Goal: Task Accomplishment & Management: Complete application form

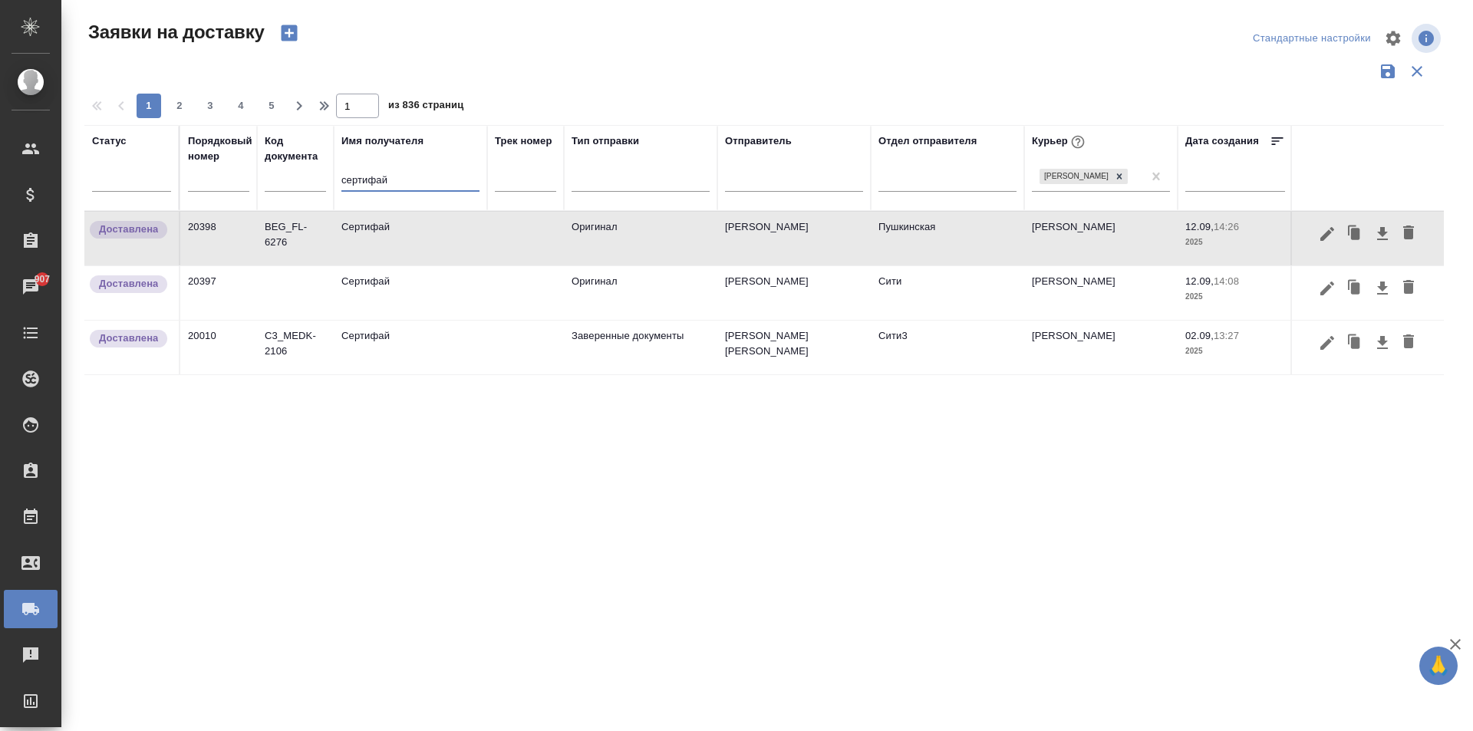
drag, startPoint x: 393, startPoint y: 183, endPoint x: 290, endPoint y: 186, distance: 102.9
click at [290, 186] on tr "Статус Порядковый номер Код документа Имя получателя сертифай Трек номер Тип от…" at bounding box center [880, 168] width 1592 height 86
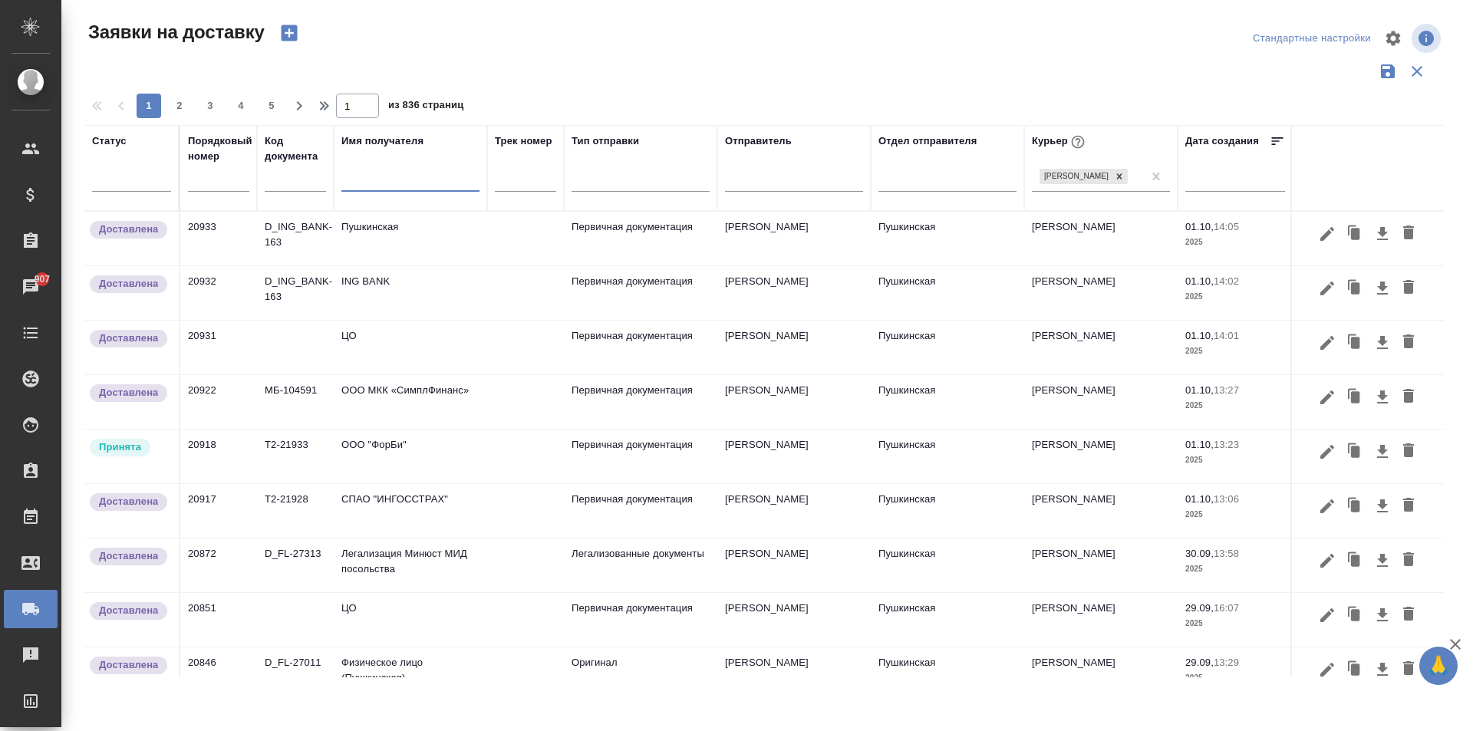
click at [414, 466] on td "ООО "ФорБи"" at bounding box center [410, 457] width 153 height 54
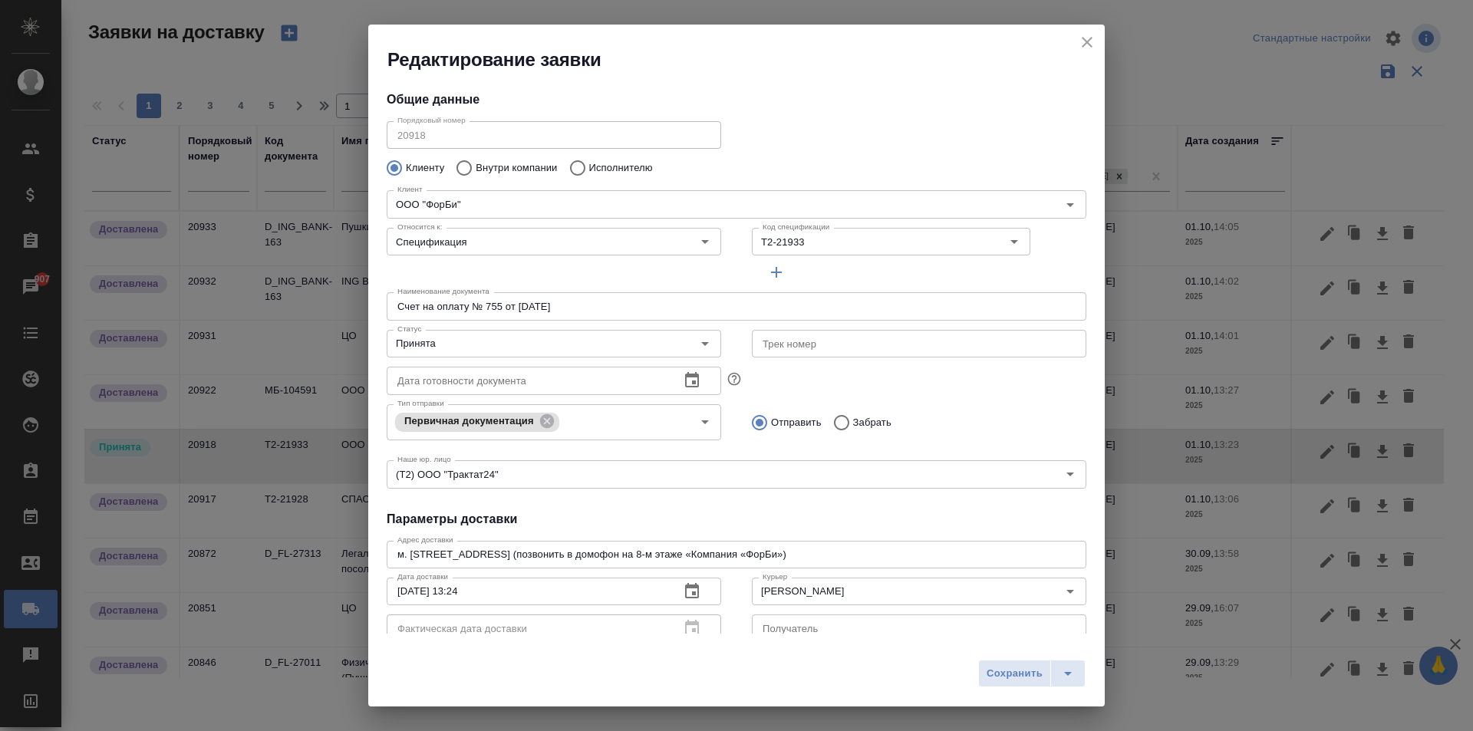
type input "[PERSON_NAME] [PERSON_NAME]"
click at [434, 349] on input "Принята" at bounding box center [528, 344] width 274 height 18
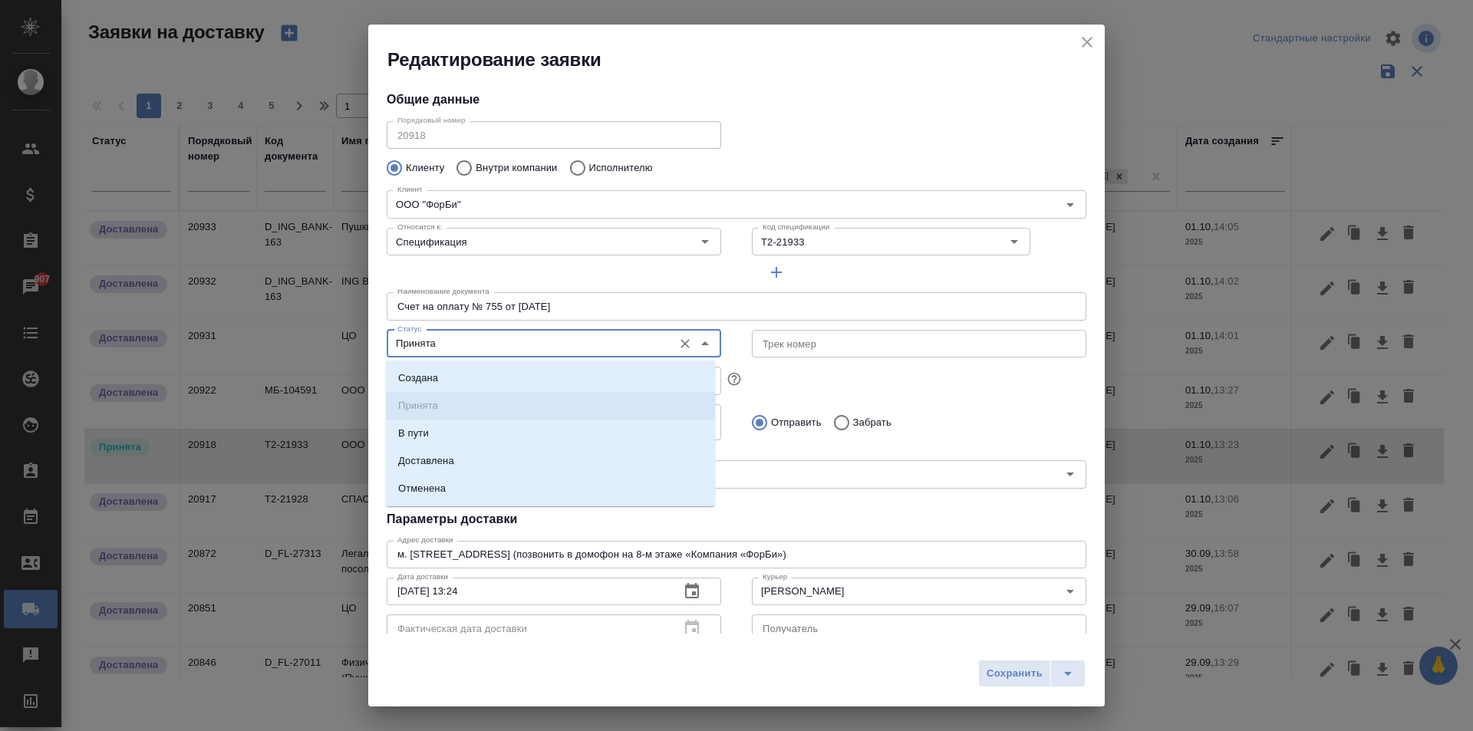
click at [432, 348] on input "Принята" at bounding box center [528, 344] width 274 height 18
click at [494, 454] on li "Доставлена" at bounding box center [550, 461] width 329 height 28
type input "Доставлена"
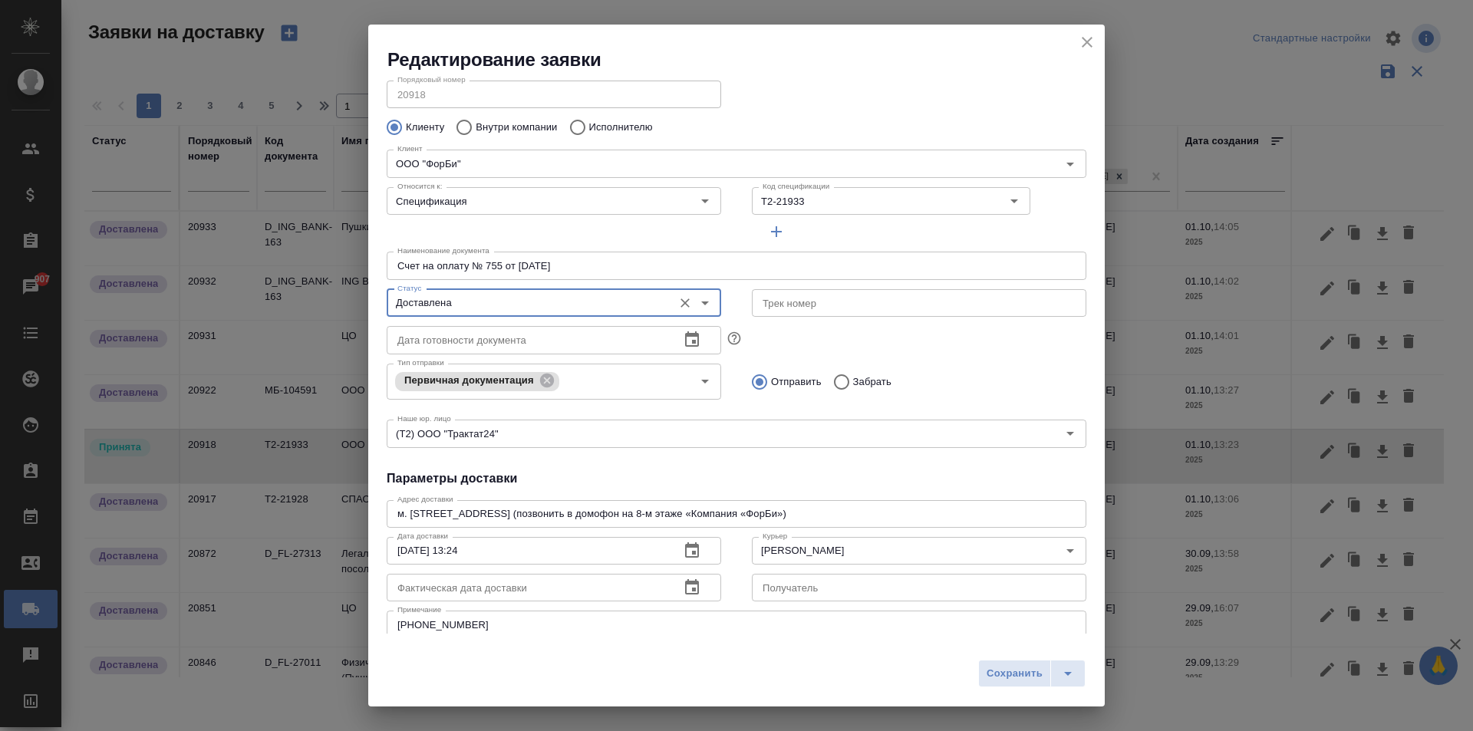
scroll to position [77, 0]
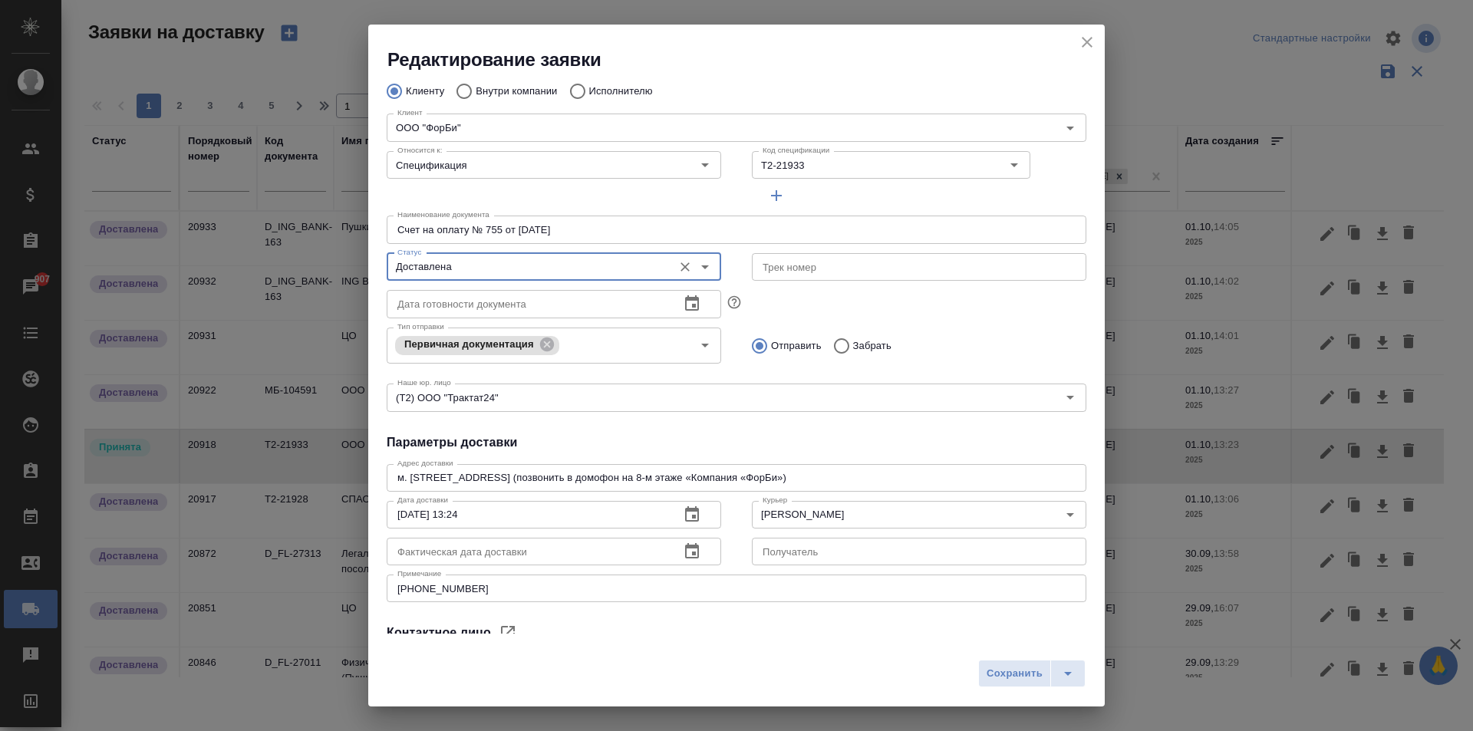
click at [687, 551] on icon "button" at bounding box center [692, 551] width 18 height 18
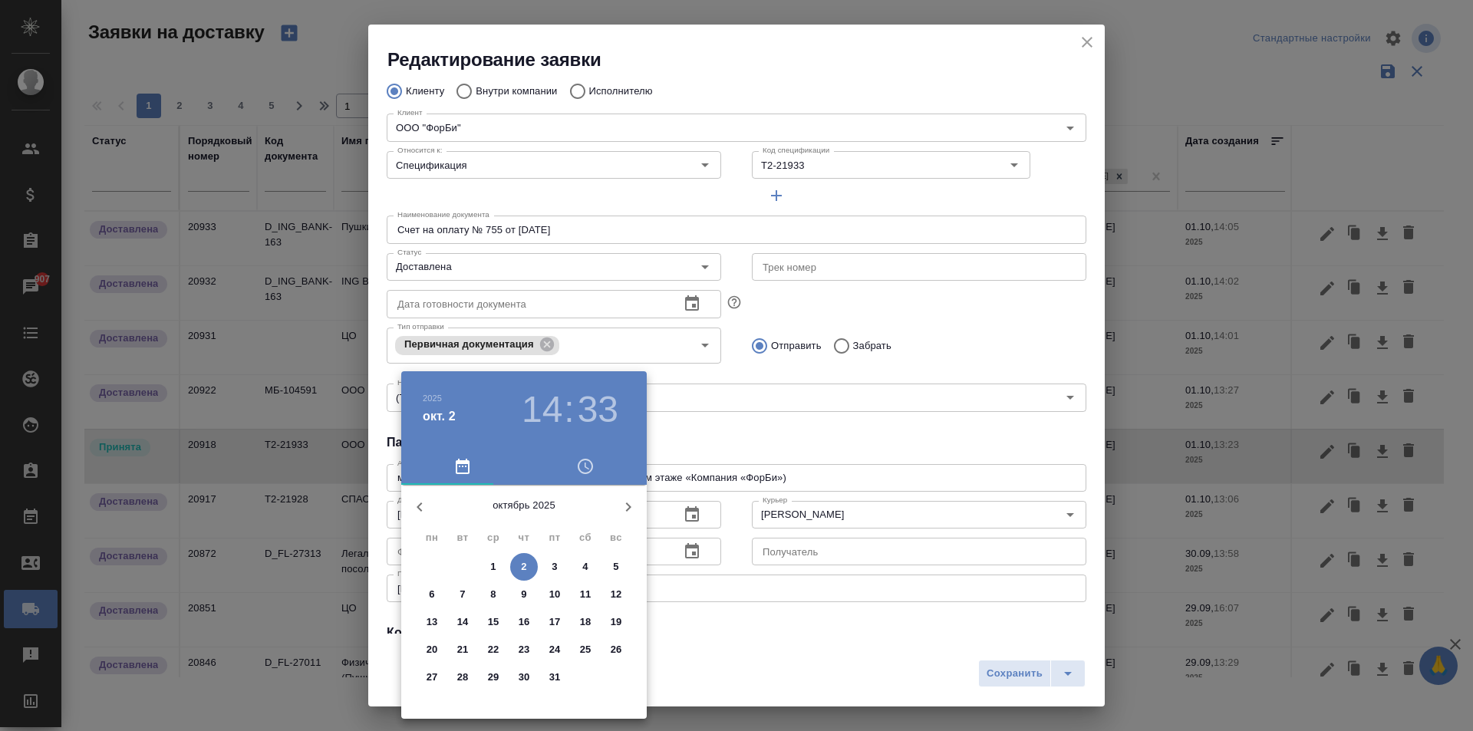
click at [523, 569] on p "2" at bounding box center [523, 566] width 5 height 15
type input "[DATE] 14:33"
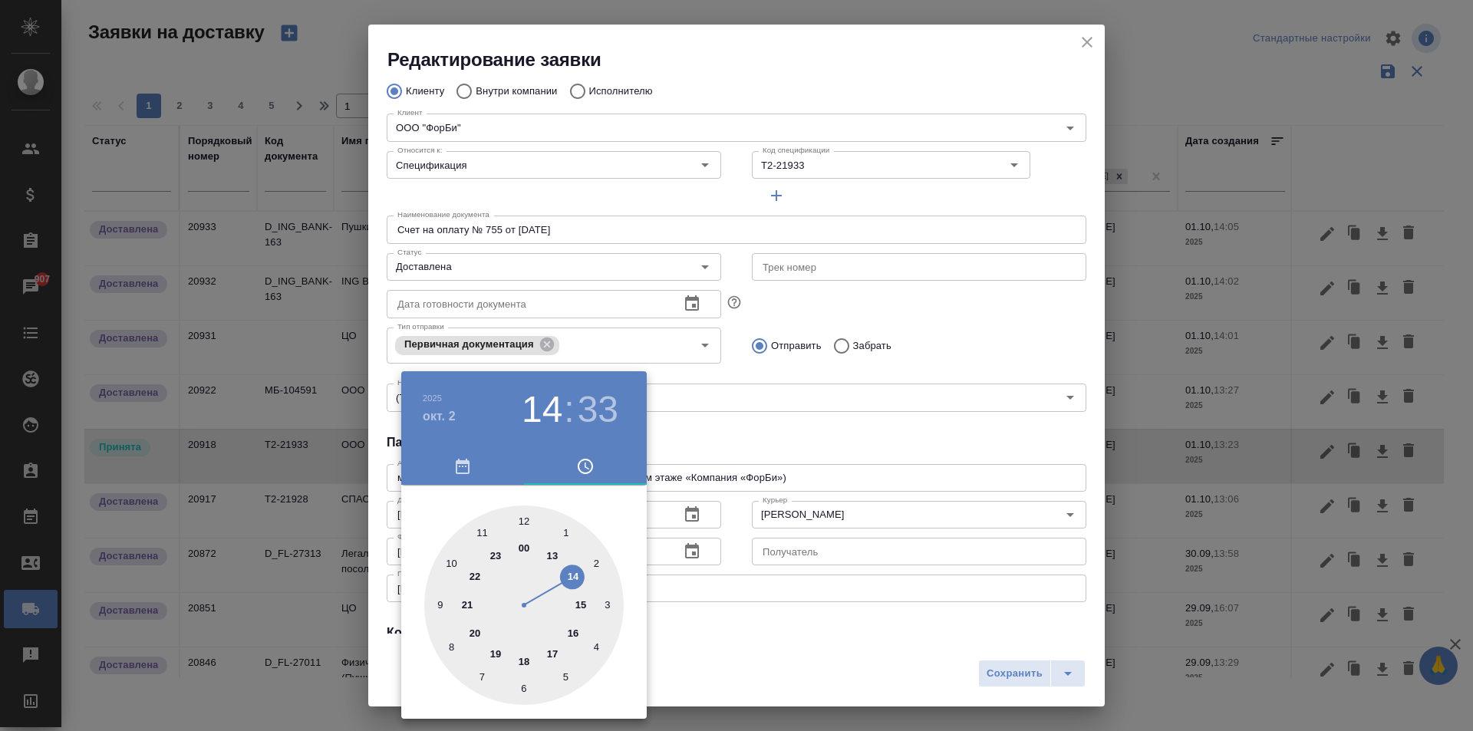
click at [778, 404] on div at bounding box center [736, 365] width 1473 height 731
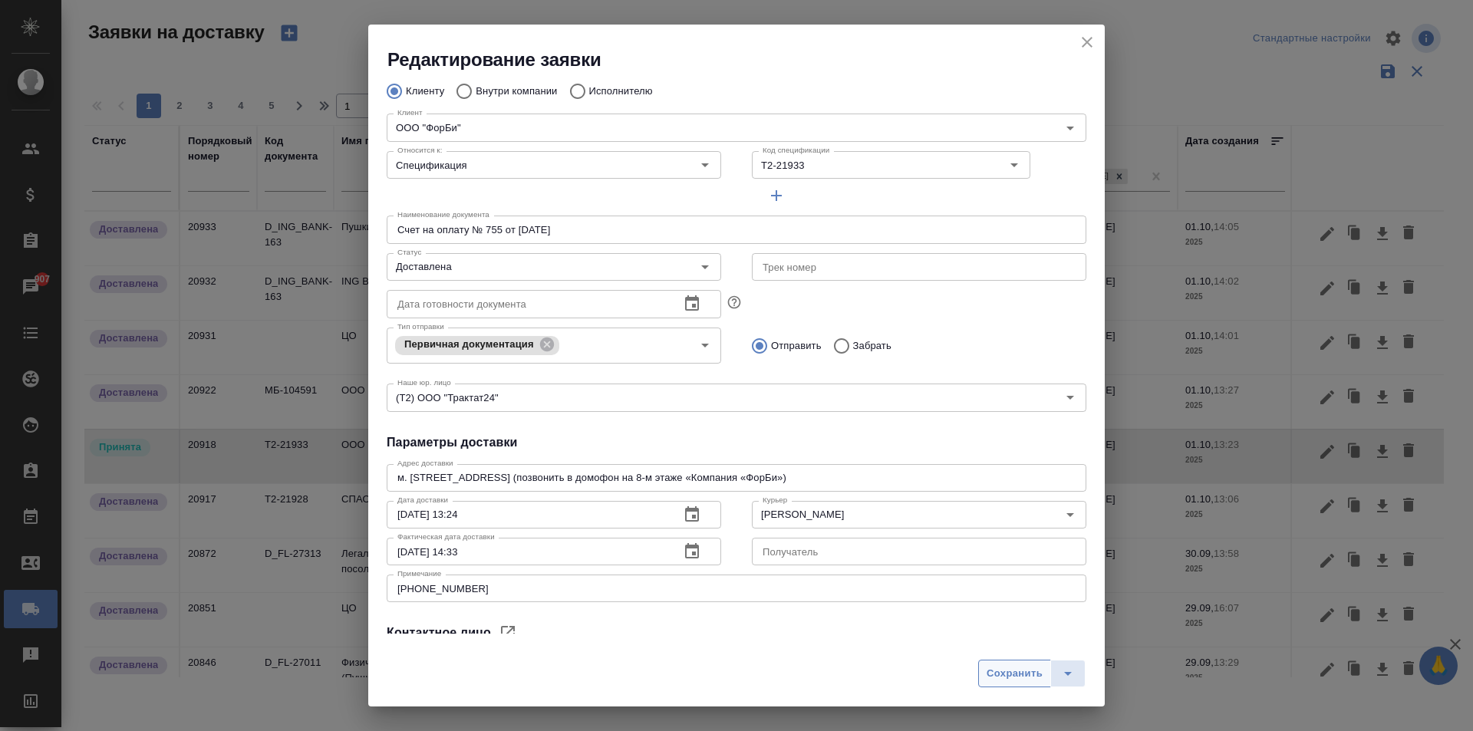
click at [997, 674] on span "Сохранить" at bounding box center [1015, 674] width 56 height 18
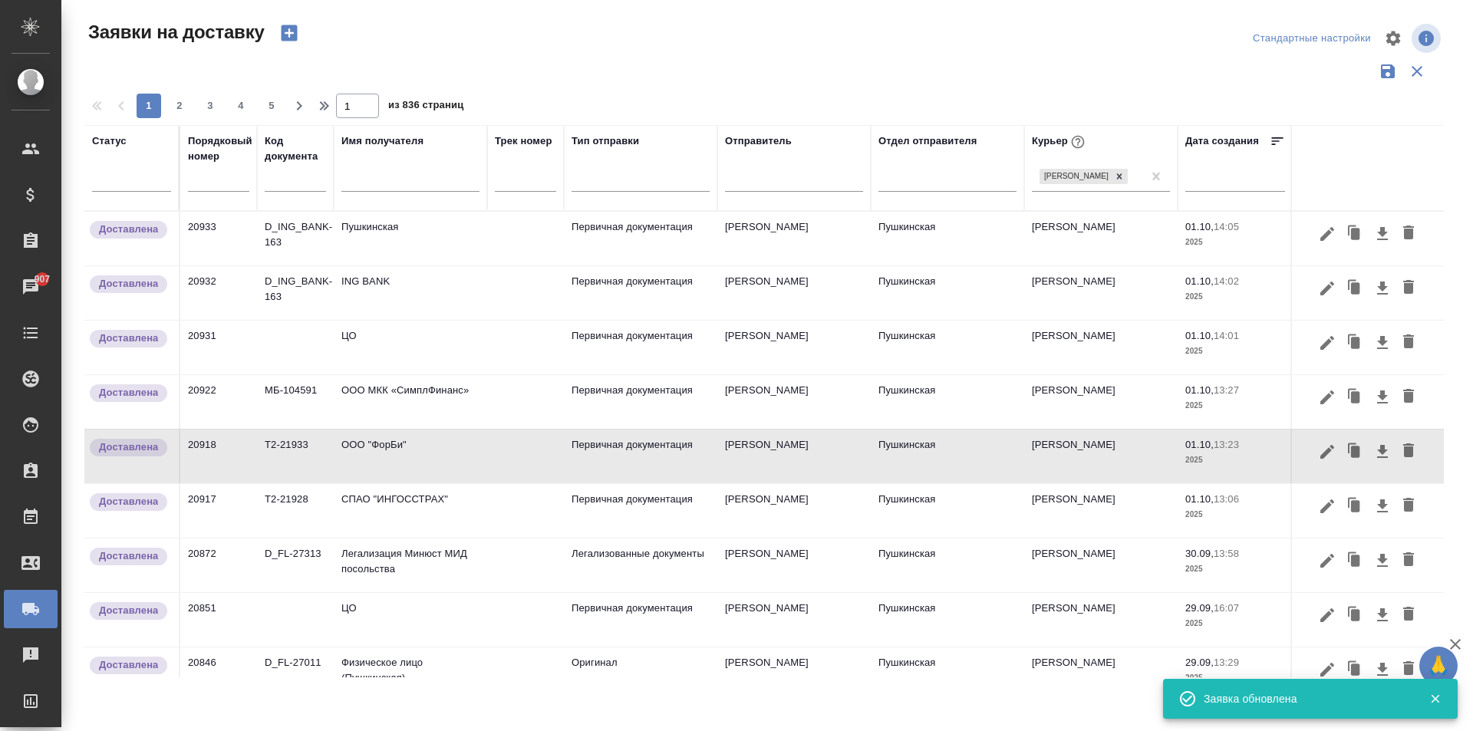
click at [384, 182] on input "text" at bounding box center [410, 181] width 138 height 19
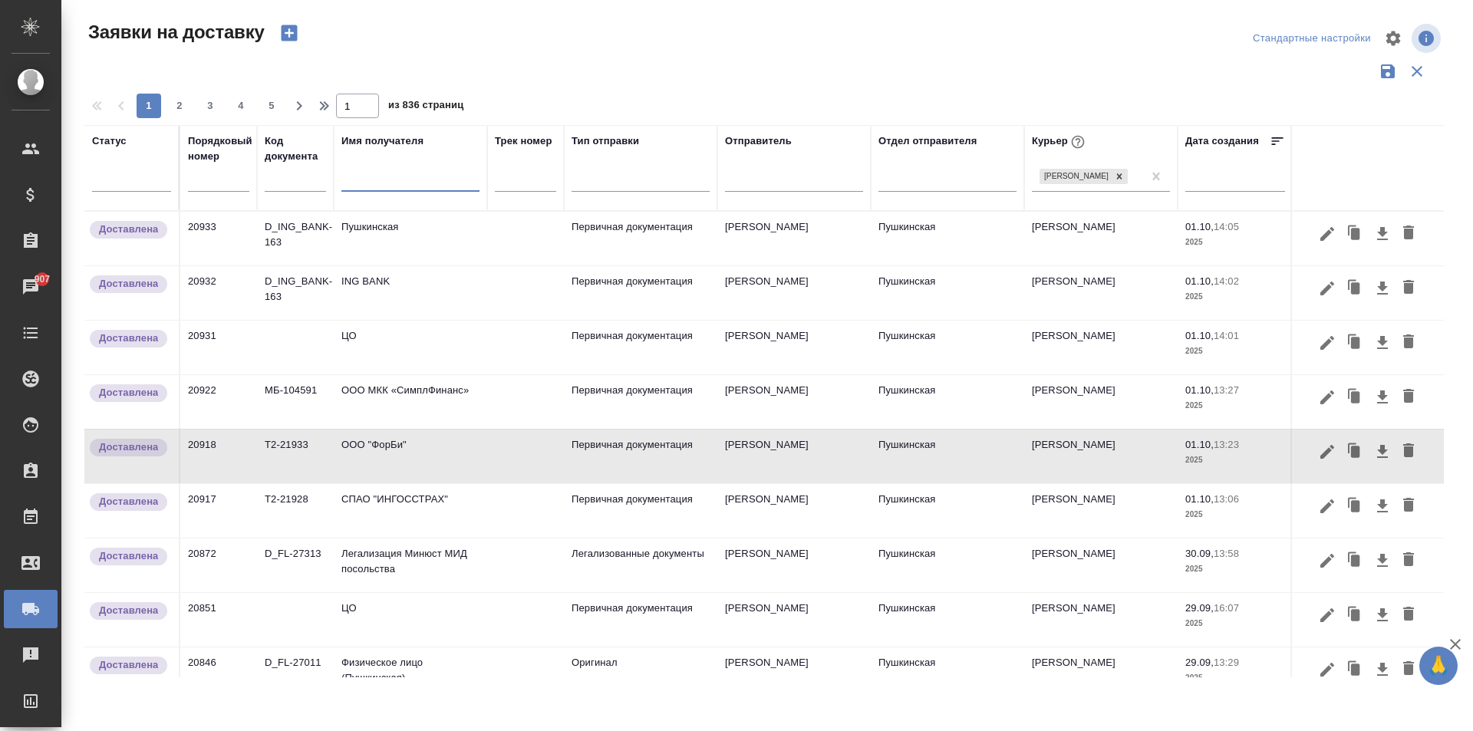
type input "[PERSON_NAME]"
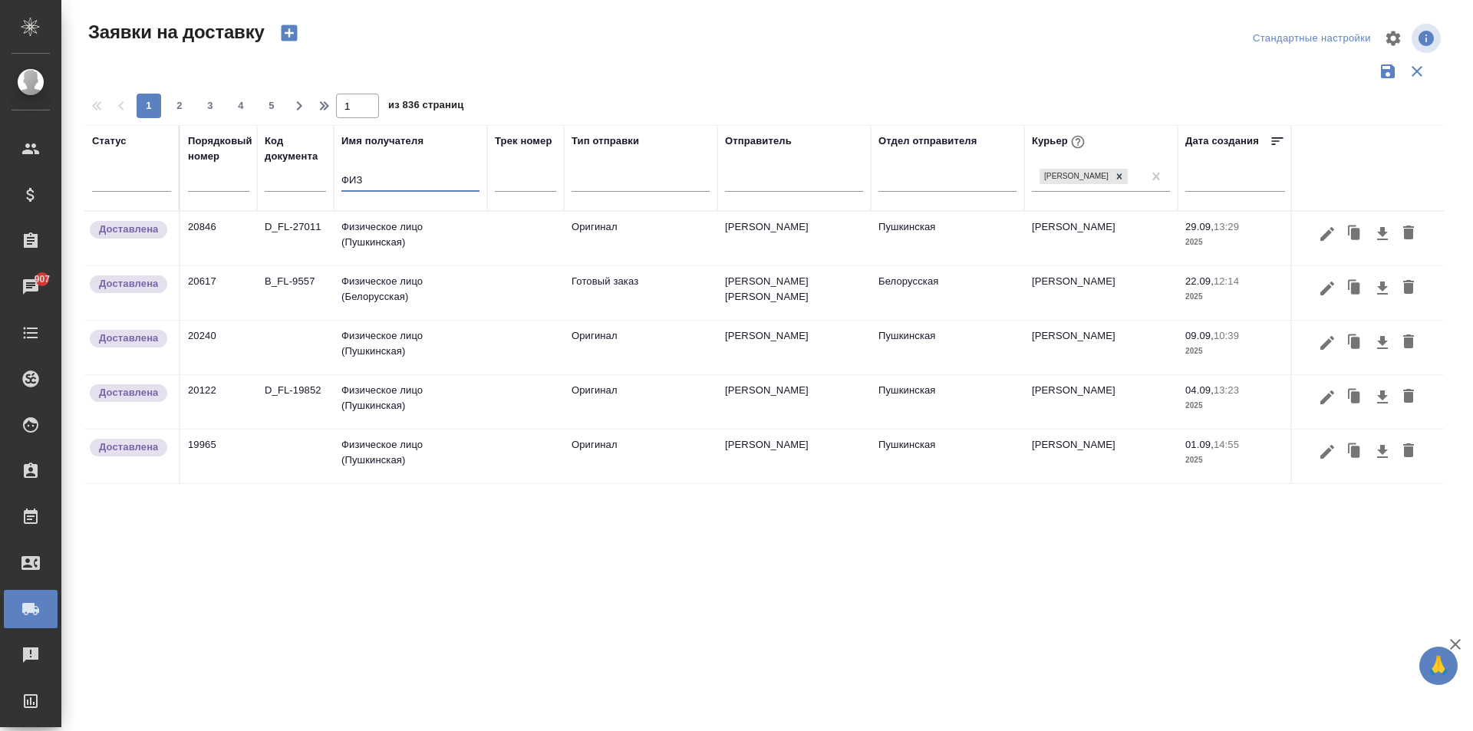
type input "ФИЗ"
click at [407, 236] on td "Физическое лицо (Пушкинская)" at bounding box center [410, 239] width 153 height 54
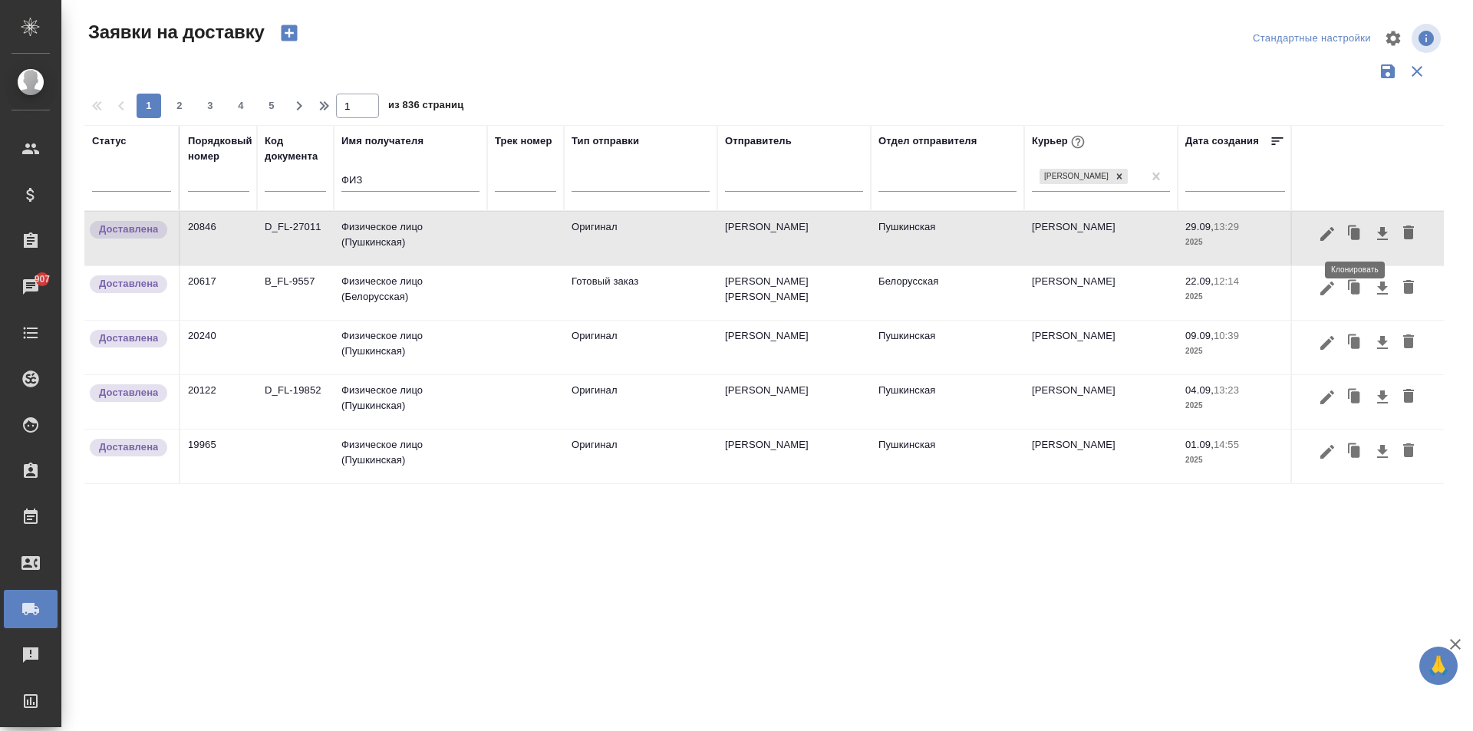
click at [1354, 236] on icon "button" at bounding box center [1355, 234] width 9 height 12
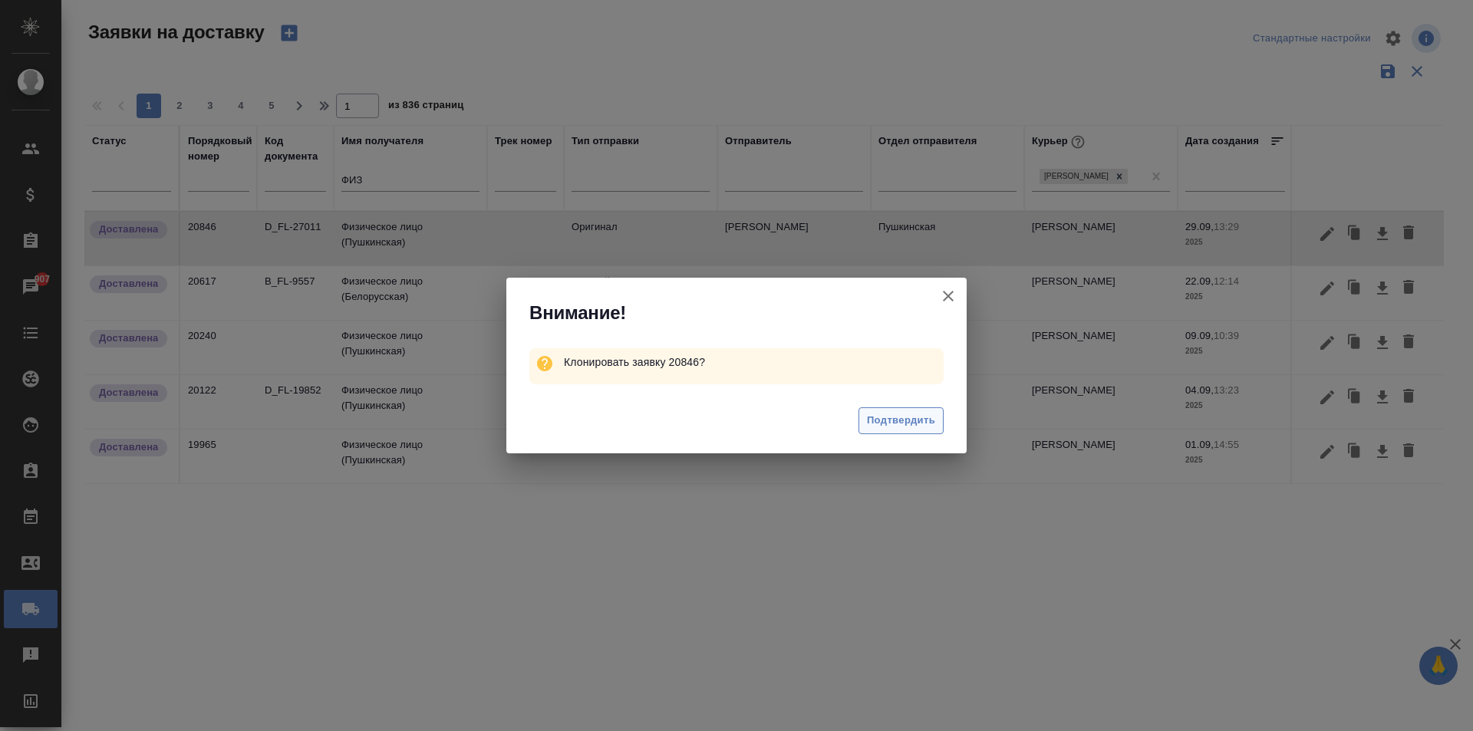
click at [912, 425] on span "Подтвердить" at bounding box center [901, 421] width 68 height 18
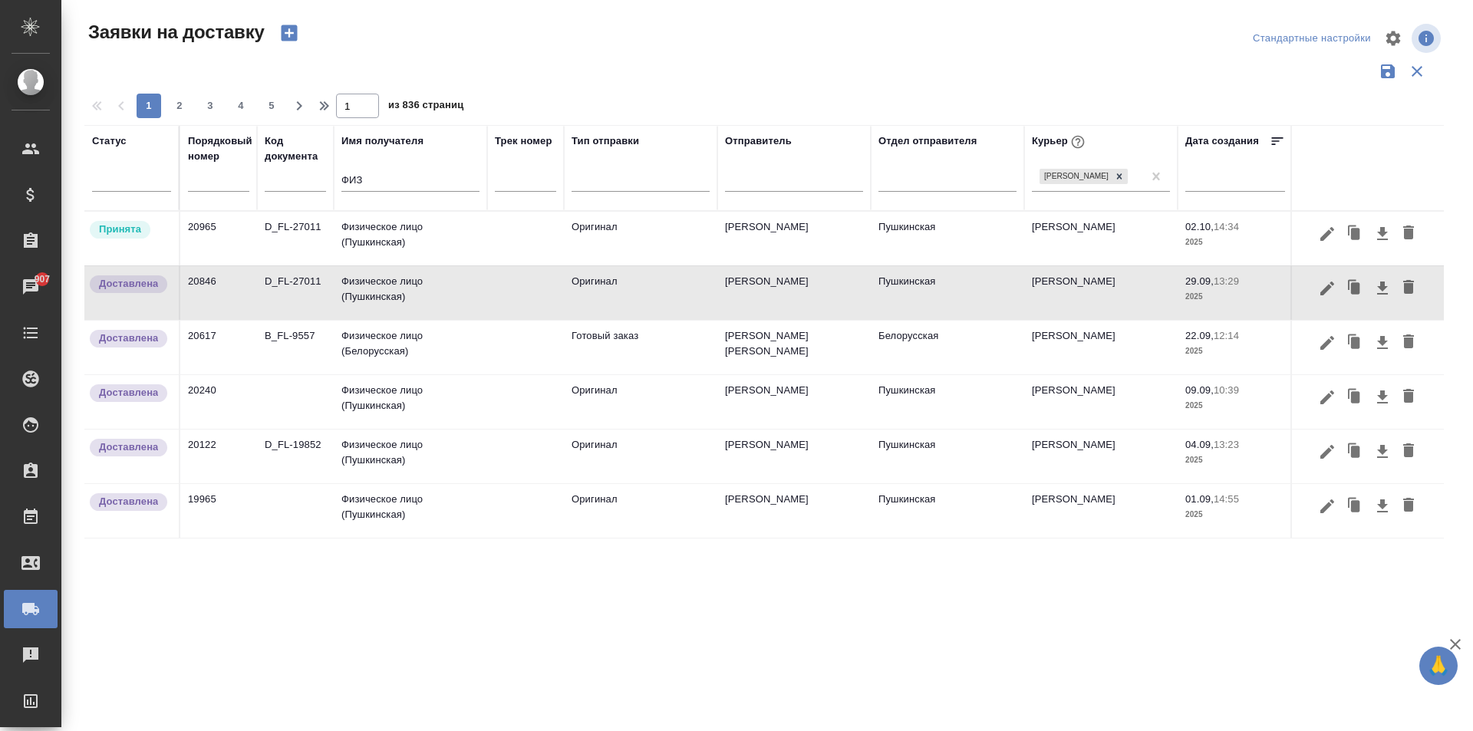
click at [376, 230] on td "Физическое лицо (Пушкинская)" at bounding box center [410, 239] width 153 height 54
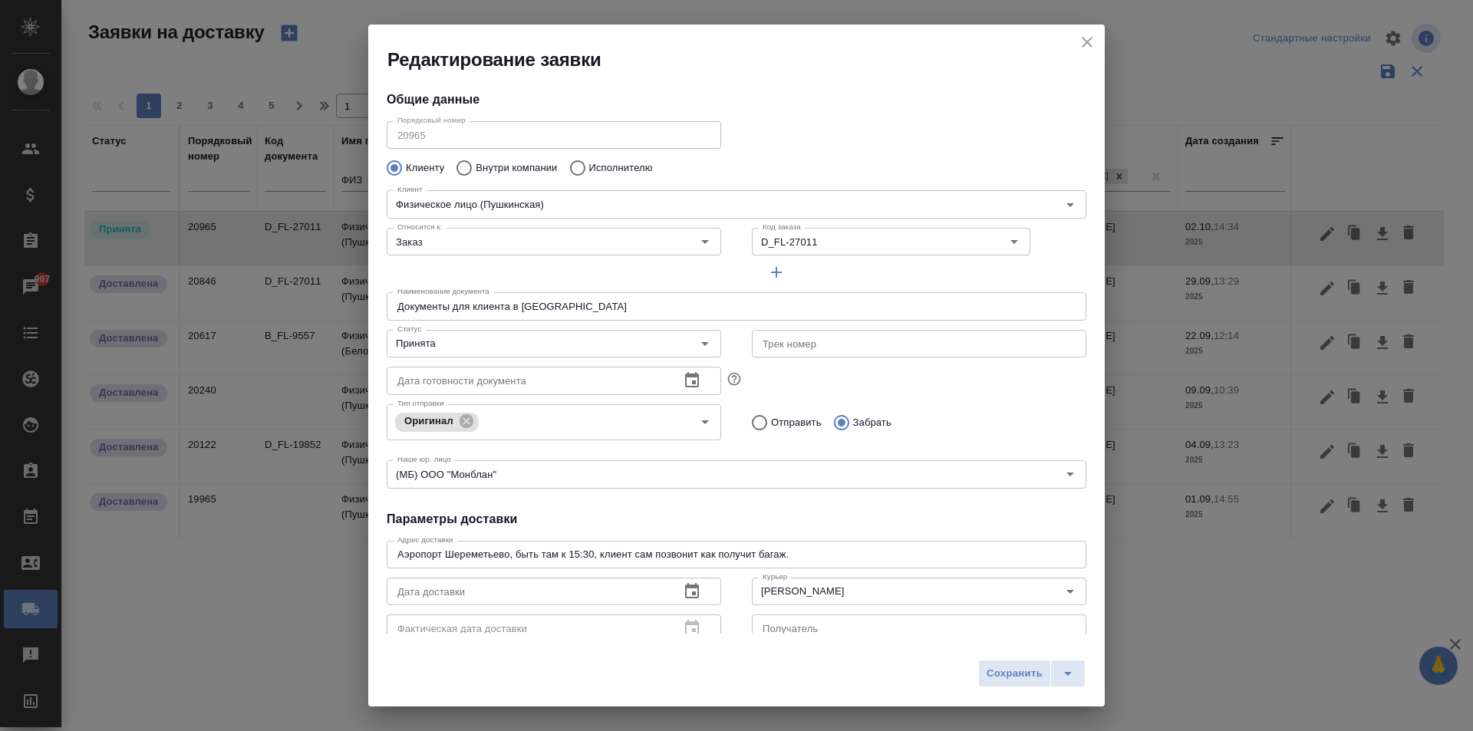
type input "Редькин [PERSON_NAME]"
drag, startPoint x: 598, startPoint y: 312, endPoint x: 363, endPoint y: 279, distance: 237.1
click at [363, 279] on div "Редактирование заявки Общие данные Порядковый номер 20965 Порядковый номер Клие…" at bounding box center [736, 365] width 1473 height 731
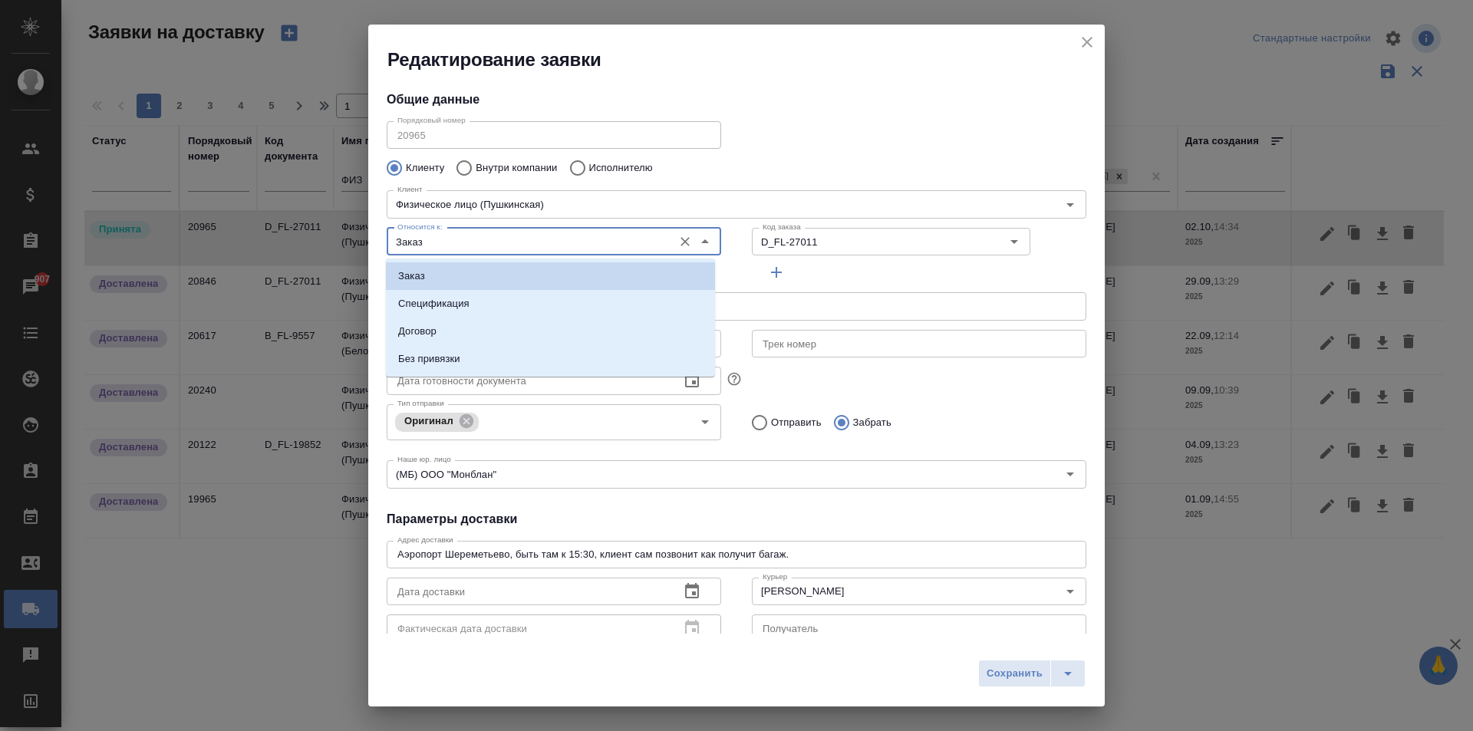
click at [635, 243] on input "Заказ" at bounding box center [528, 241] width 274 height 18
click at [450, 357] on p "Без привязки" at bounding box center [429, 358] width 62 height 15
type input "Без привязки"
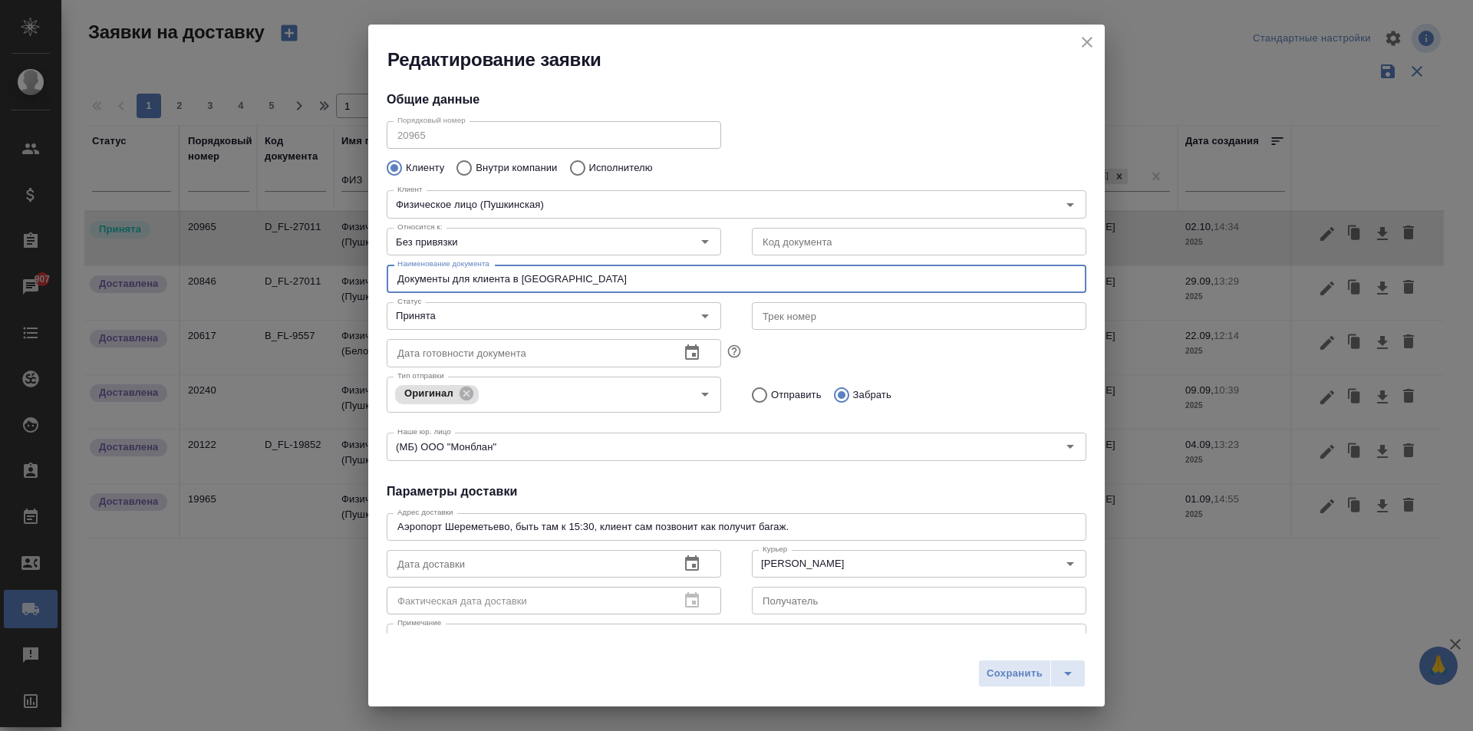
drag, startPoint x: 603, startPoint y: 275, endPoint x: 293, endPoint y: 269, distance: 310.1
click at [293, 269] on div "Редактирование заявки Общие данные Порядковый номер 20965 Порядковый номер Клие…" at bounding box center [736, 365] width 1473 height 731
type input "з"
type input "Забор штампа по адресу от нотариуса."
click at [542, 316] on input "Принята" at bounding box center [528, 316] width 274 height 18
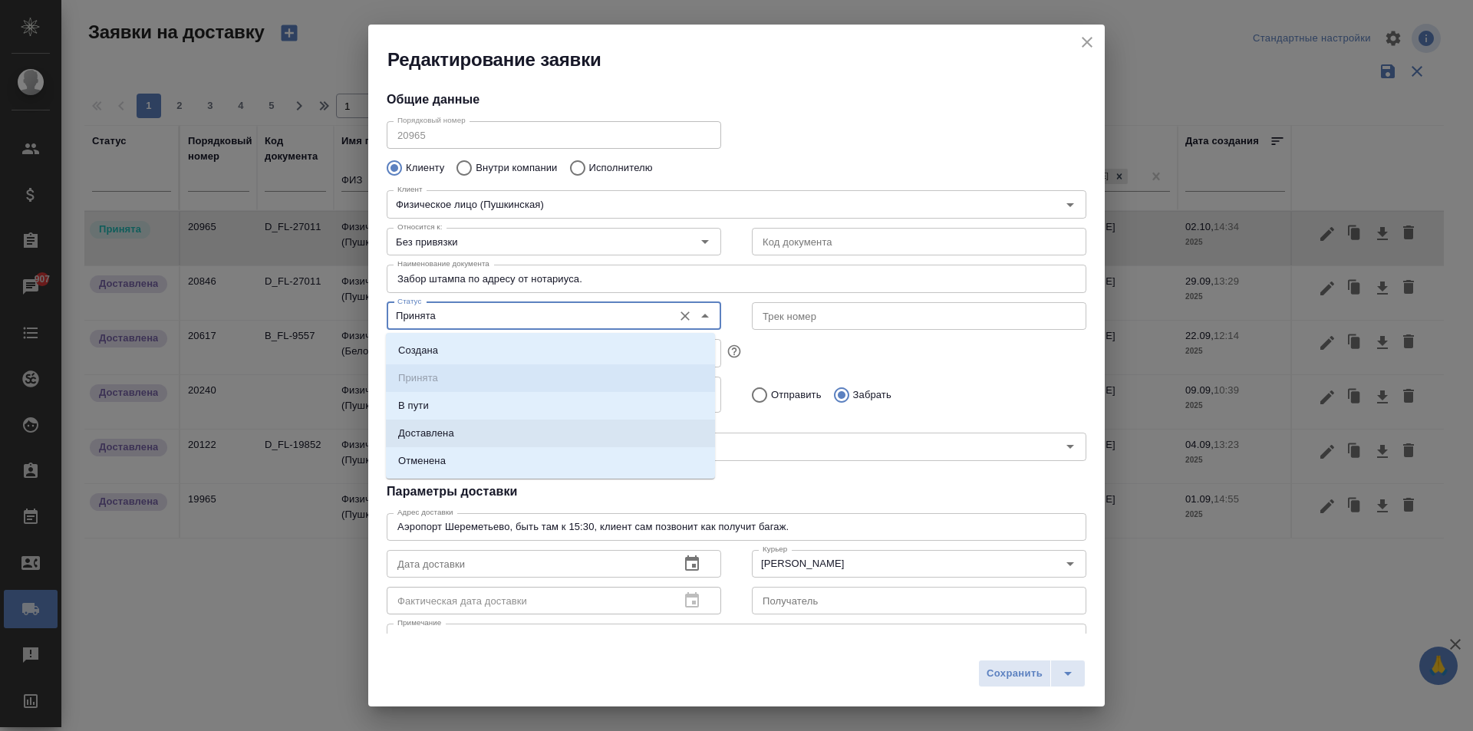
click at [462, 440] on li "Доставлена" at bounding box center [550, 434] width 329 height 28
type input "Доставлена"
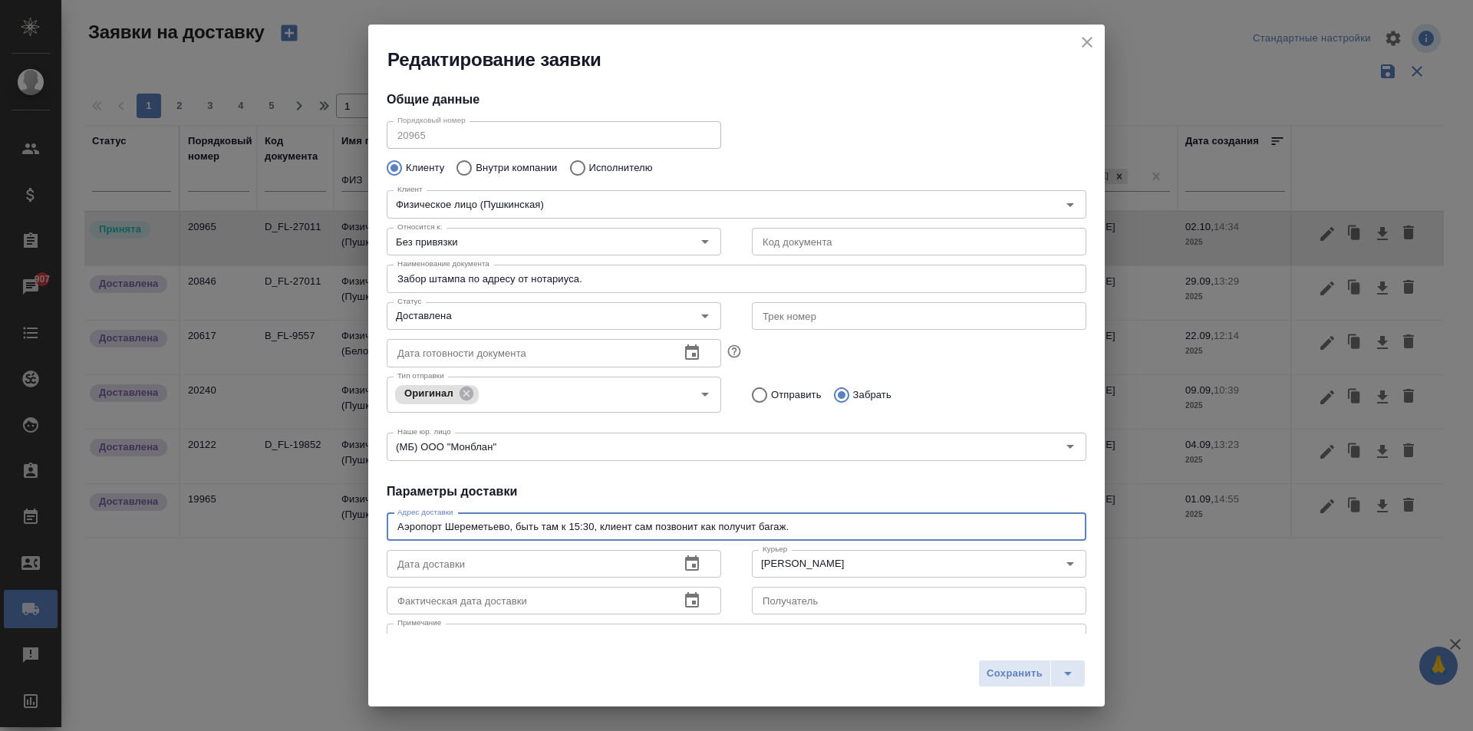
drag, startPoint x: 829, startPoint y: 530, endPoint x: 235, endPoint y: 525, distance: 593.9
click at [234, 526] on div "Редактирование заявки Общие данные Порядковый номер 20965 Порядковый номер Клие…" at bounding box center [736, 365] width 1473 height 731
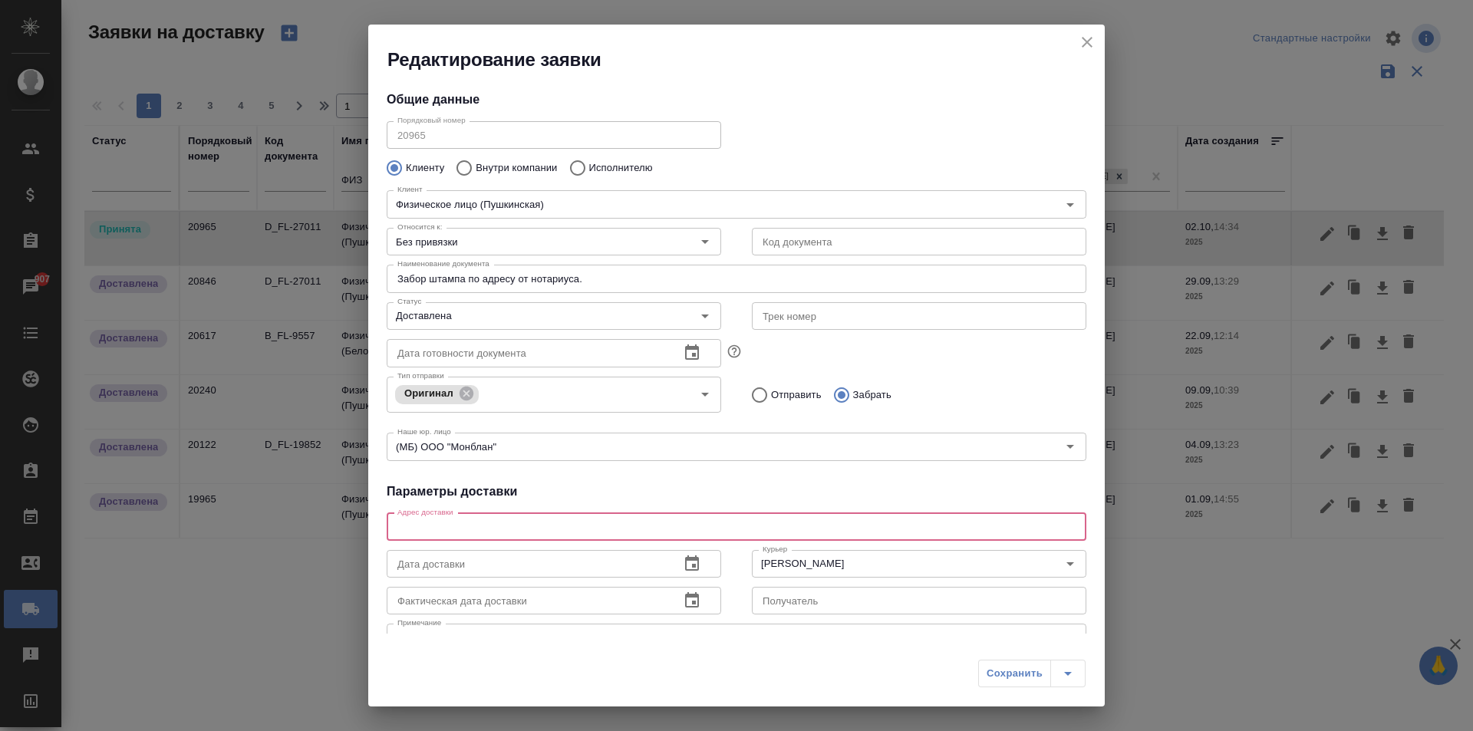
click at [688, 567] on icon "button" at bounding box center [692, 563] width 14 height 15
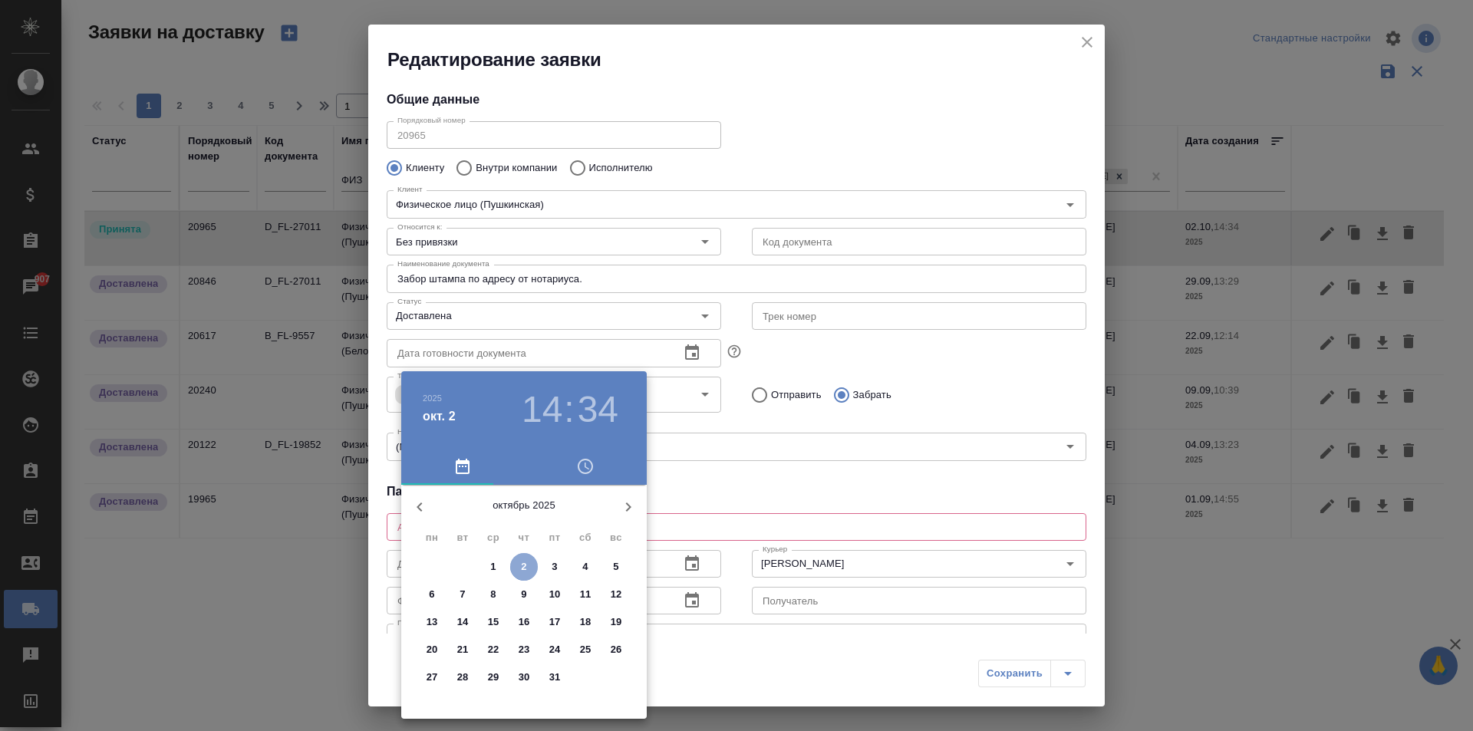
click at [523, 559] on p "2" at bounding box center [523, 566] width 5 height 15
type input "[DATE] 14:34"
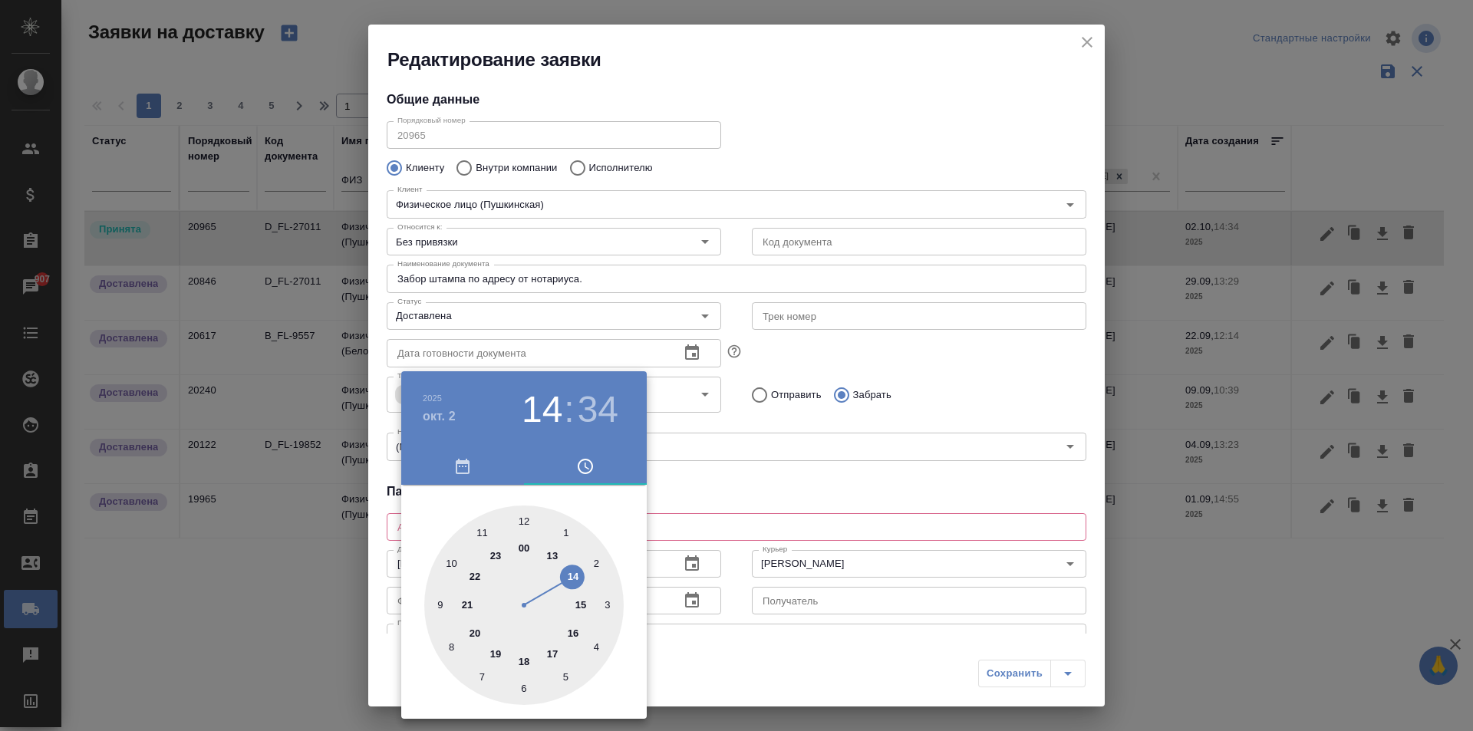
click at [826, 490] on div at bounding box center [736, 365] width 1473 height 731
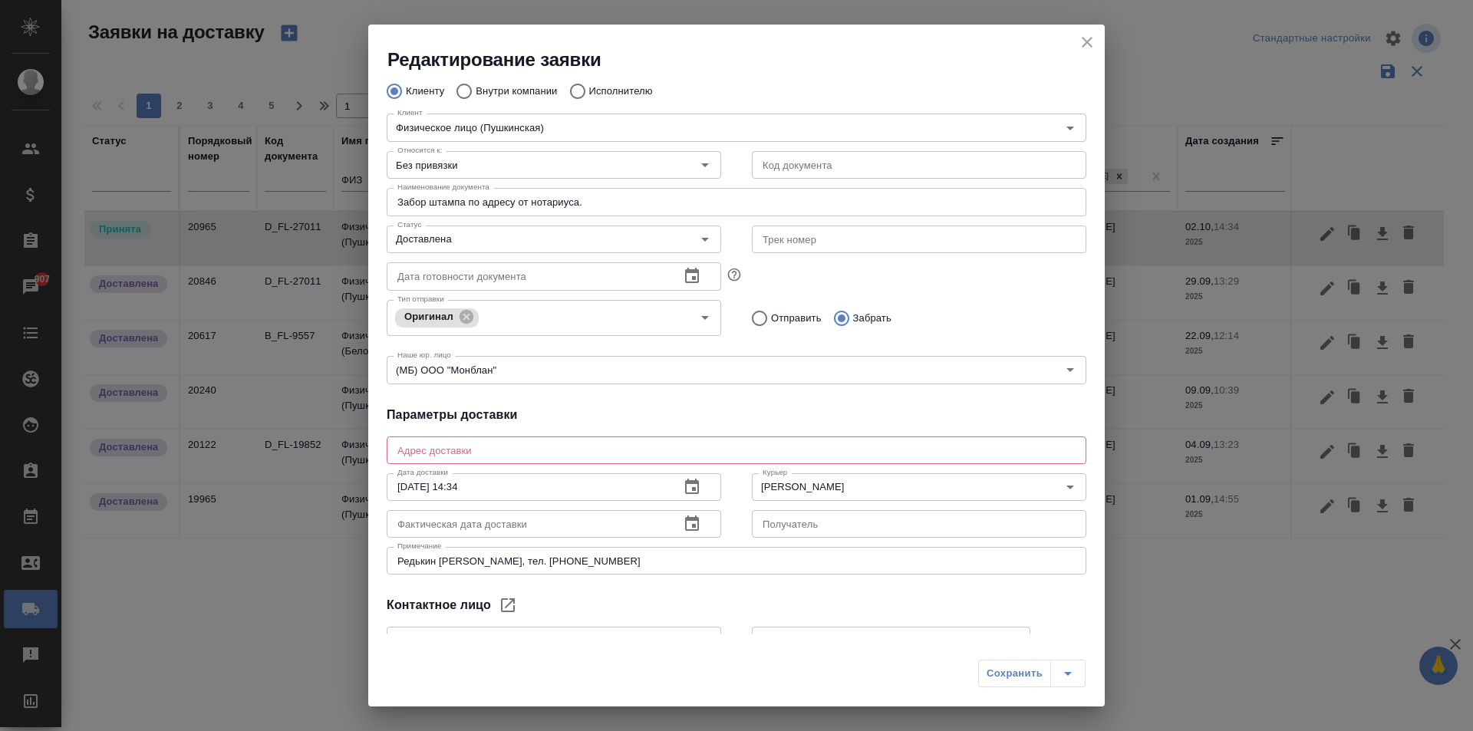
click at [691, 531] on icon "button" at bounding box center [692, 523] width 14 height 15
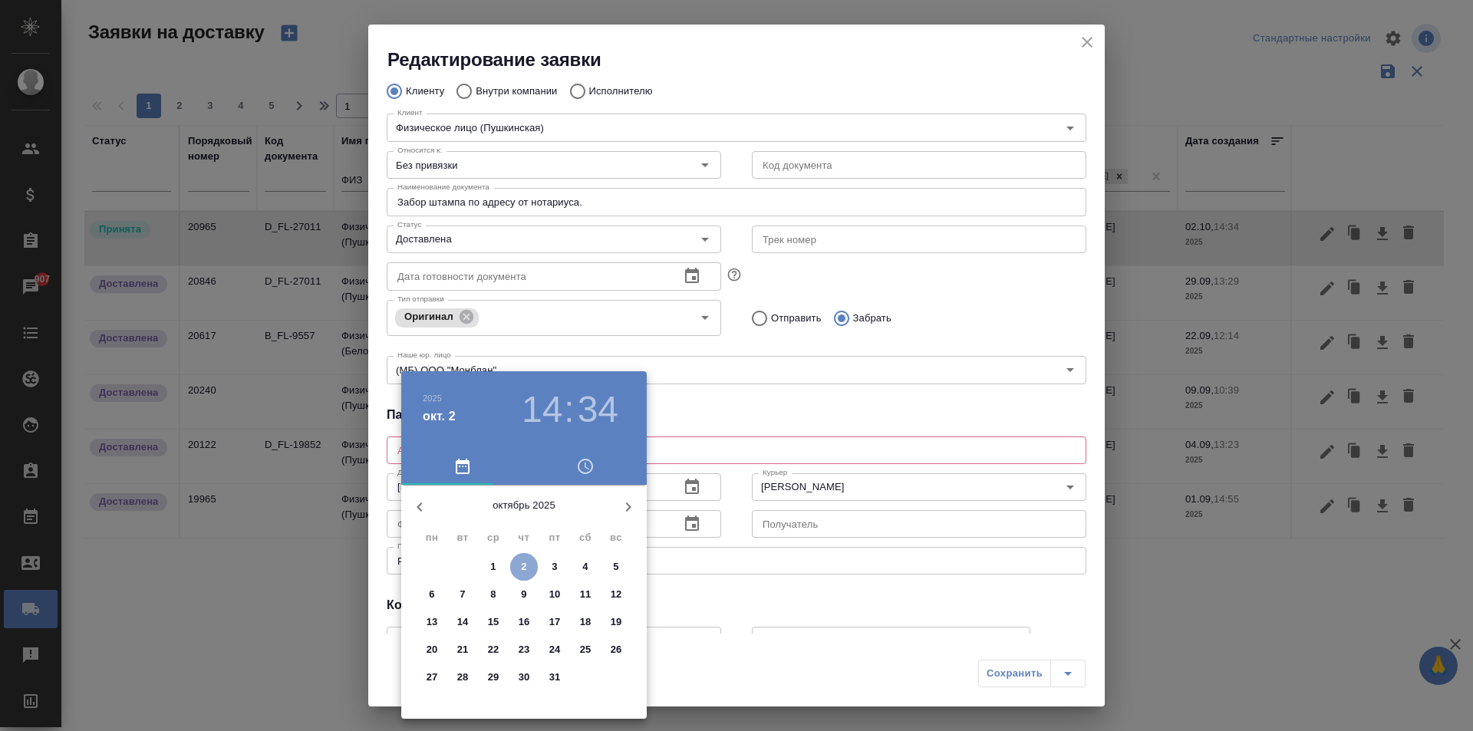
click at [526, 565] on p "2" at bounding box center [523, 566] width 5 height 15
type input "[DATE] 14:34"
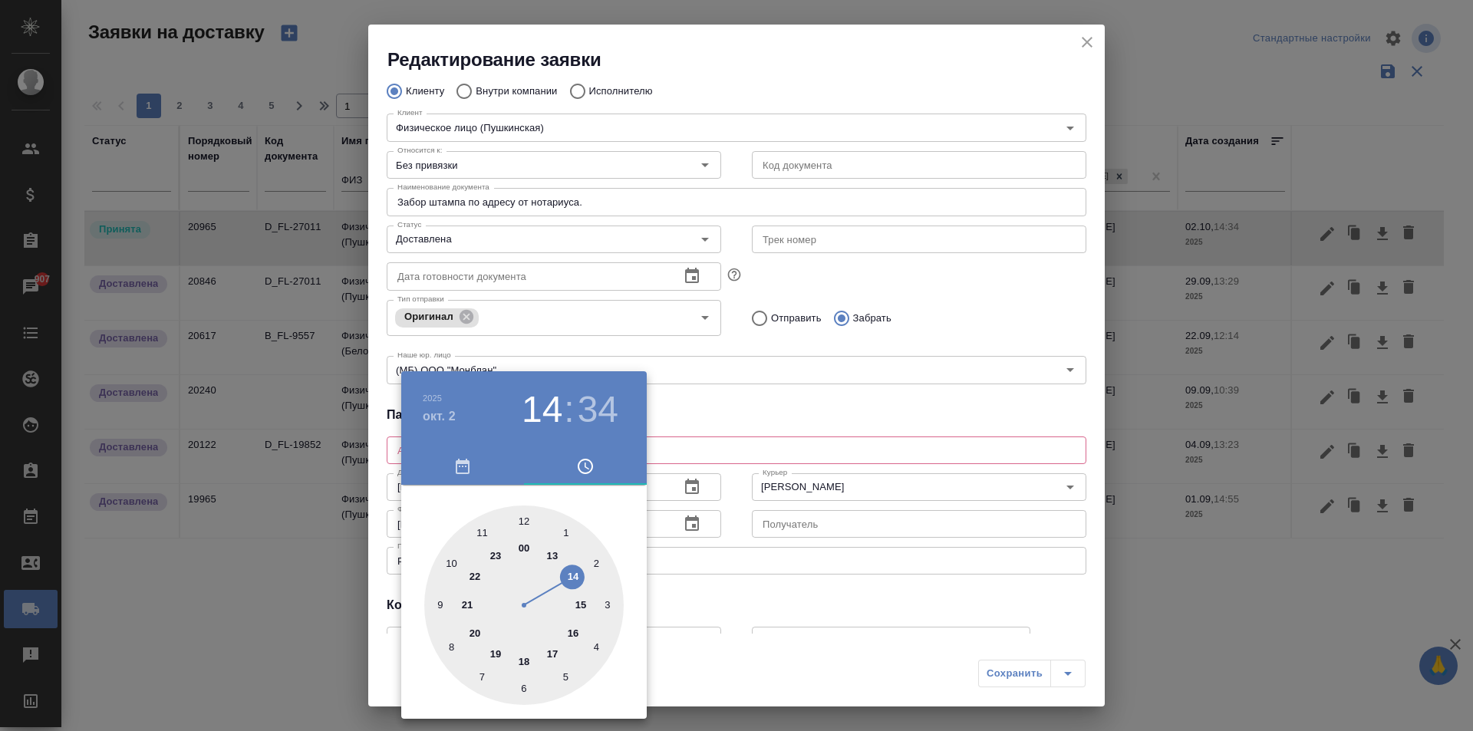
click at [759, 395] on div at bounding box center [736, 365] width 1473 height 731
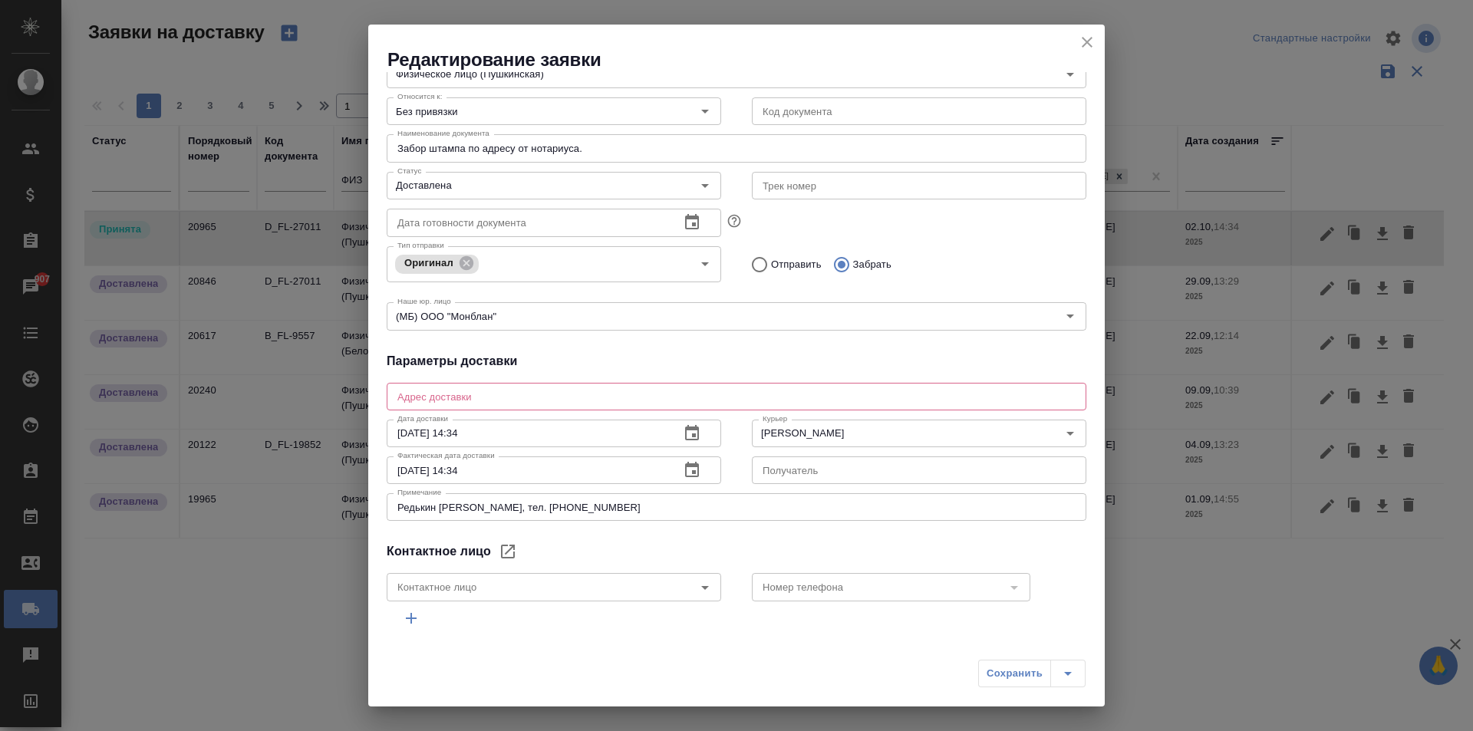
scroll to position [153, 0]
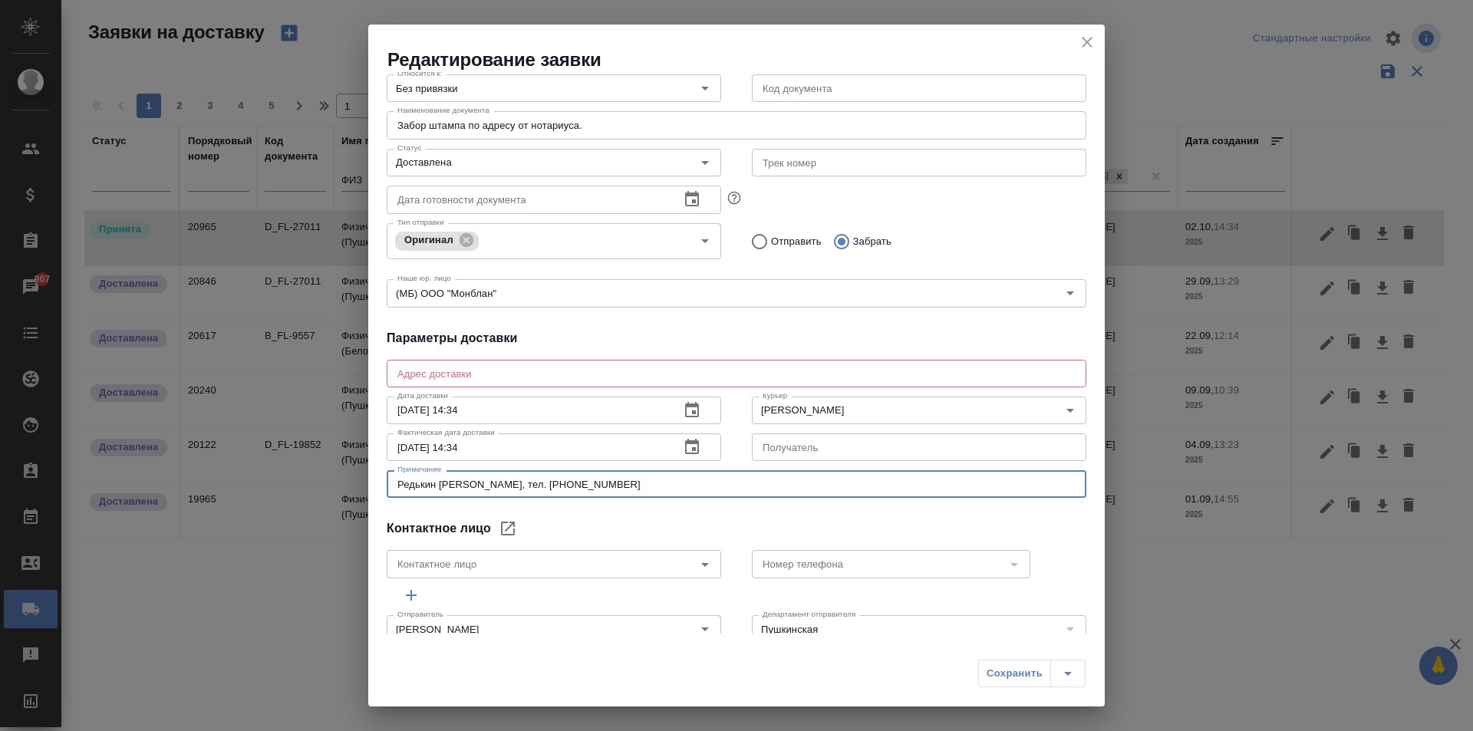
drag, startPoint x: 611, startPoint y: 487, endPoint x: 327, endPoint y: 471, distance: 284.3
click at [328, 471] on div "Редактирование заявки Общие данные Порядковый номер 20965 Порядковый номер Клие…" at bounding box center [736, 365] width 1473 height 731
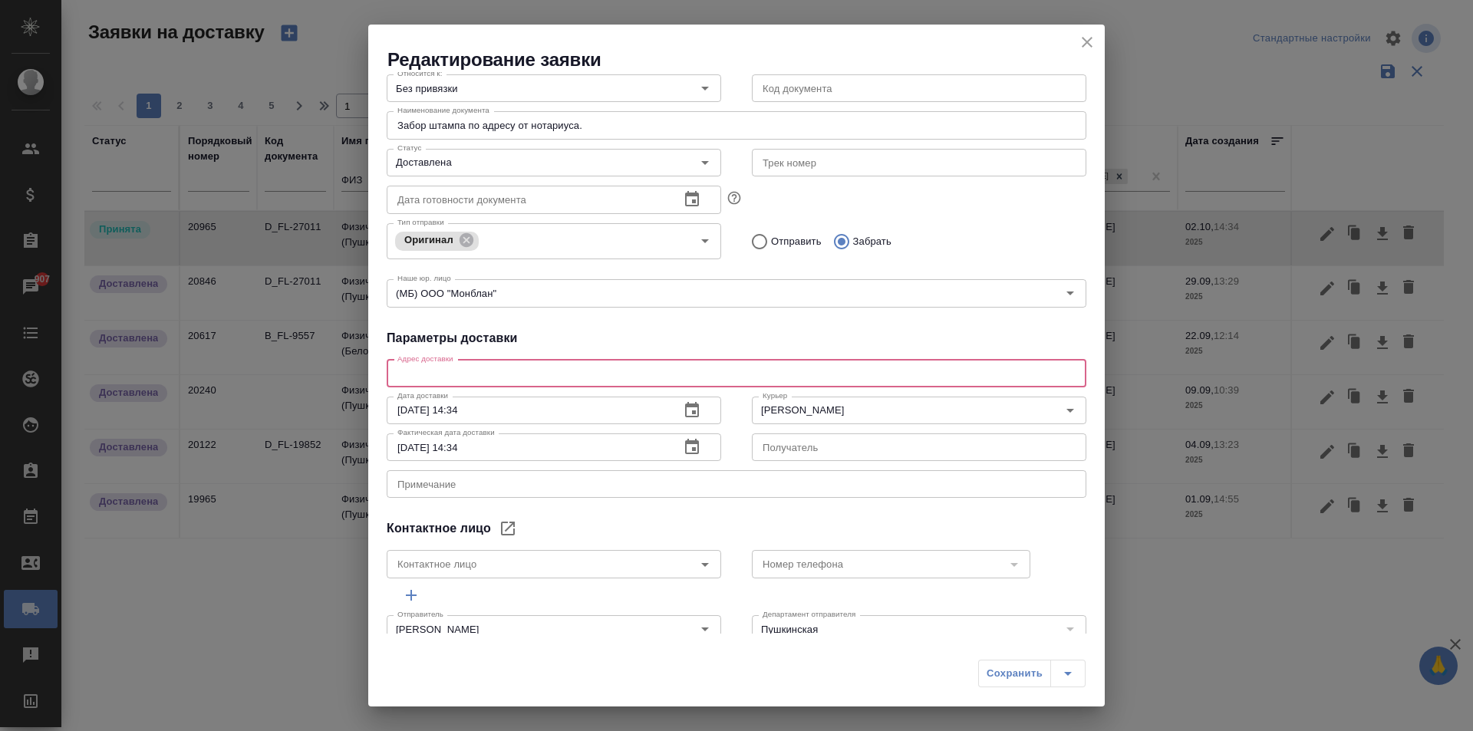
click at [544, 374] on textarea at bounding box center [736, 374] width 678 height 12
click at [453, 371] on textarea at bounding box center [736, 374] width 678 height 12
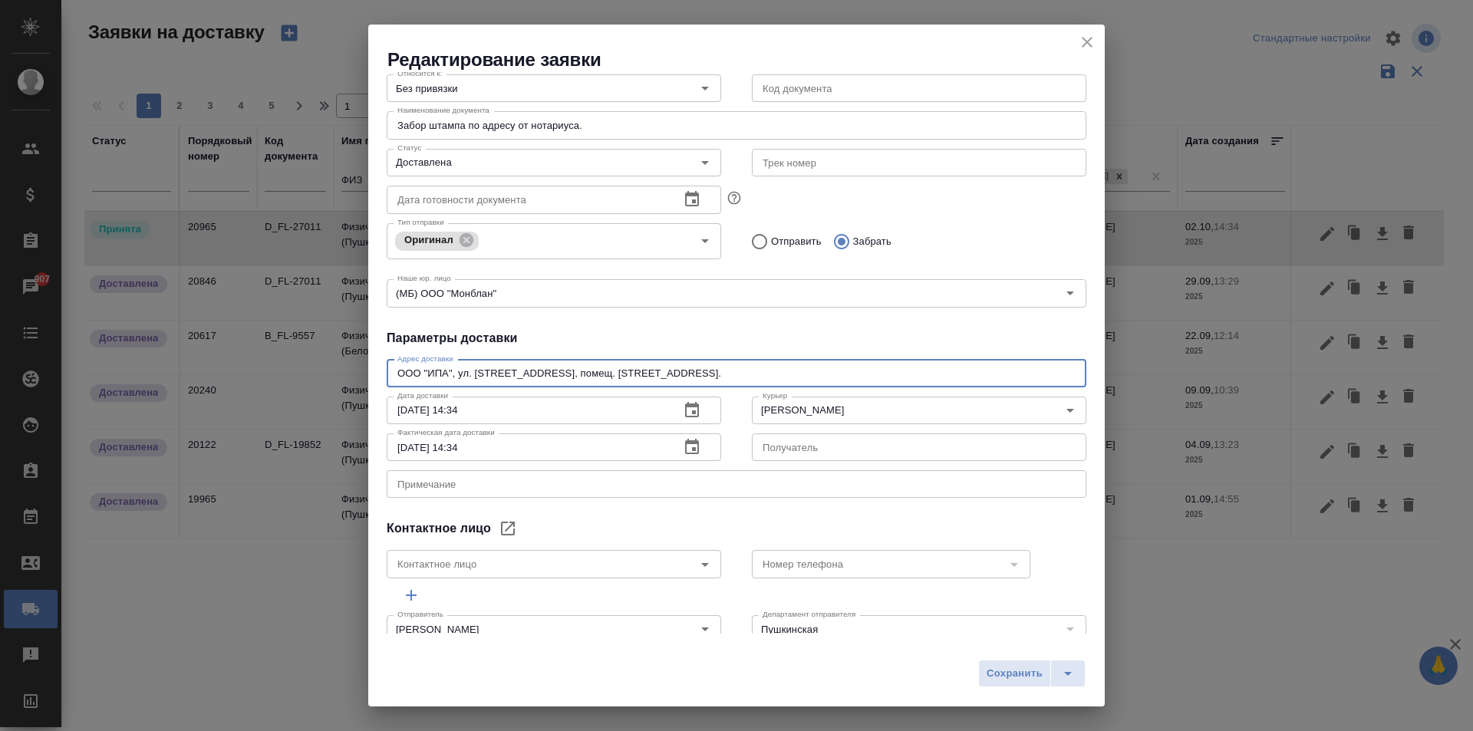
type textarea "ООО "ИПА", ул. [STREET_ADDRESS], помещ. [STREET_ADDRESS]."
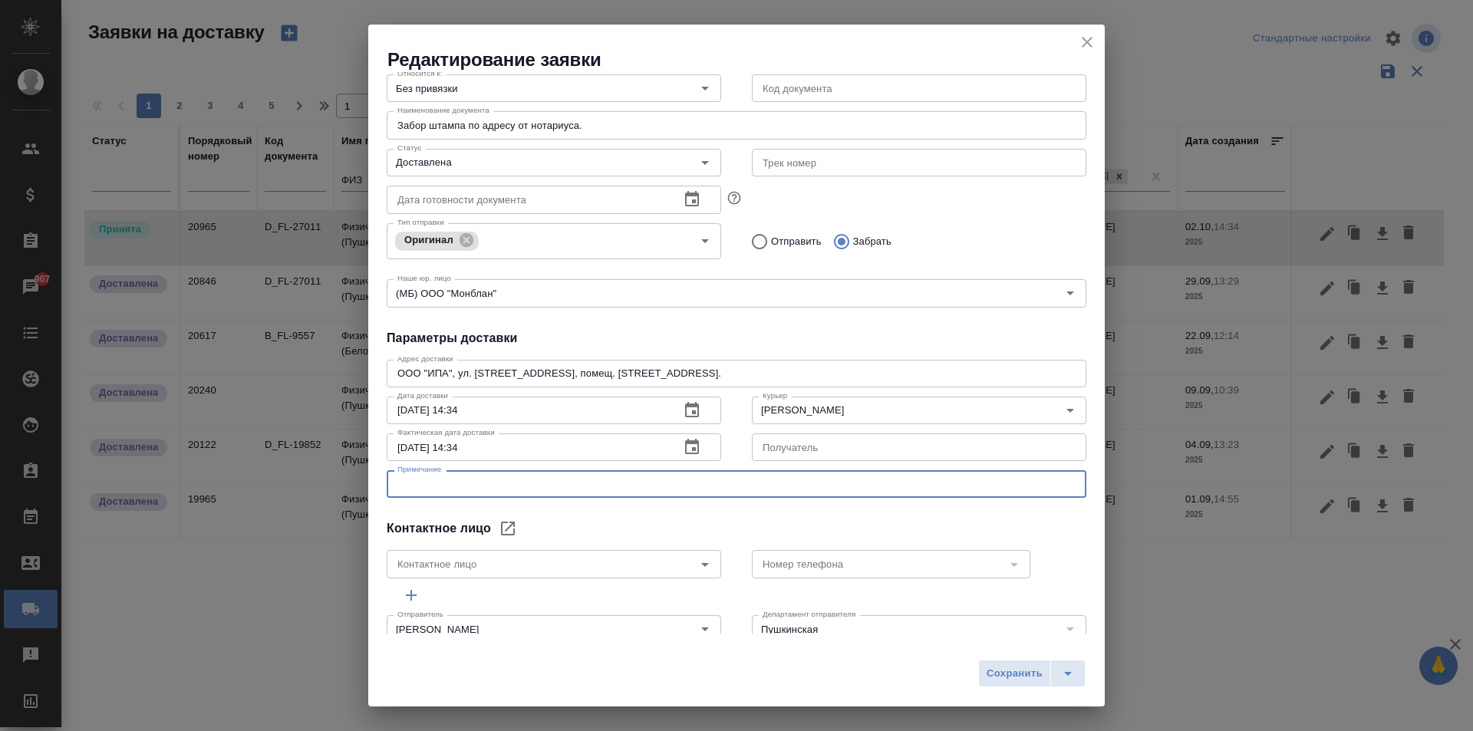
click at [418, 483] on textarea at bounding box center [736, 485] width 678 height 12
type textarea "Телефон [PHONE_NUMBER]"
click at [990, 671] on span "Сохранить" at bounding box center [1015, 674] width 56 height 18
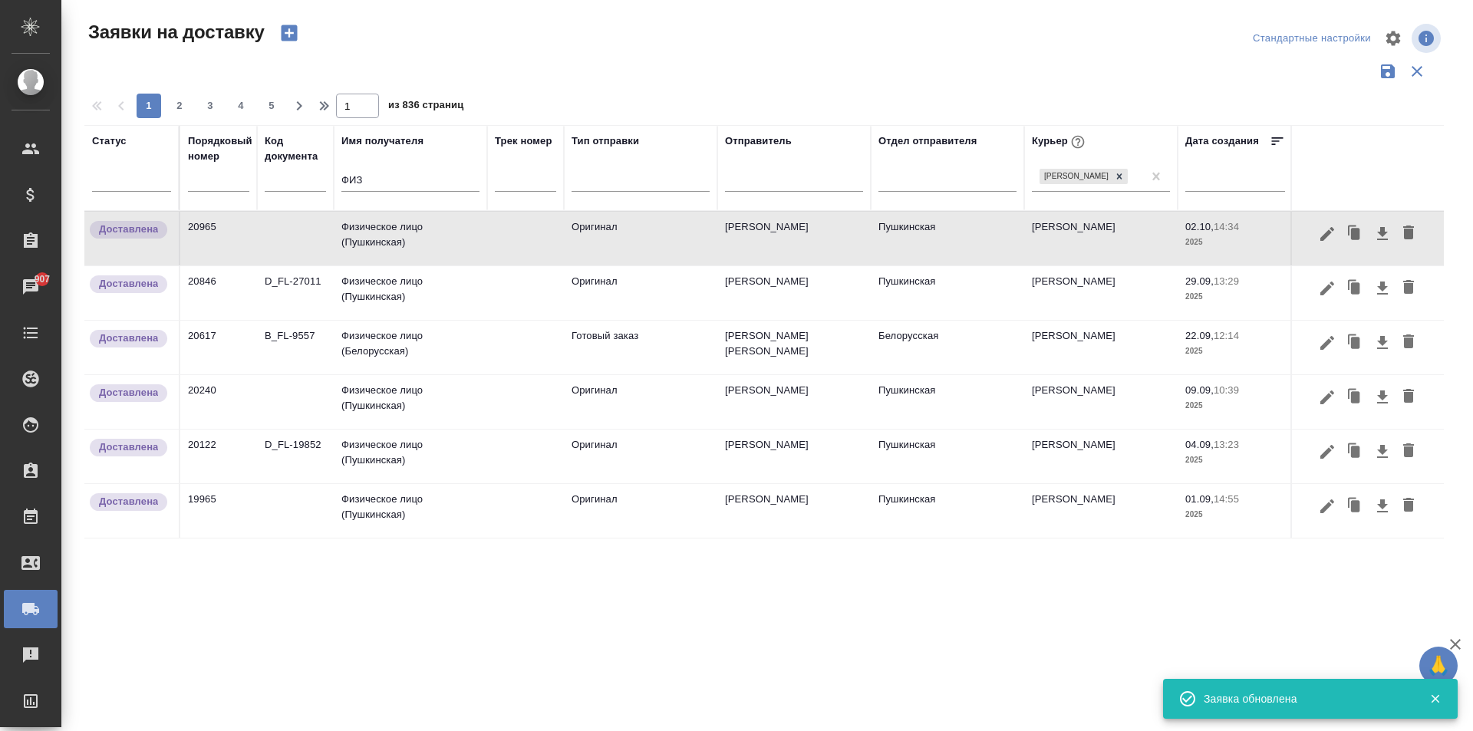
click at [399, 245] on td "Физическое лицо (Пушкинская)" at bounding box center [410, 239] width 153 height 54
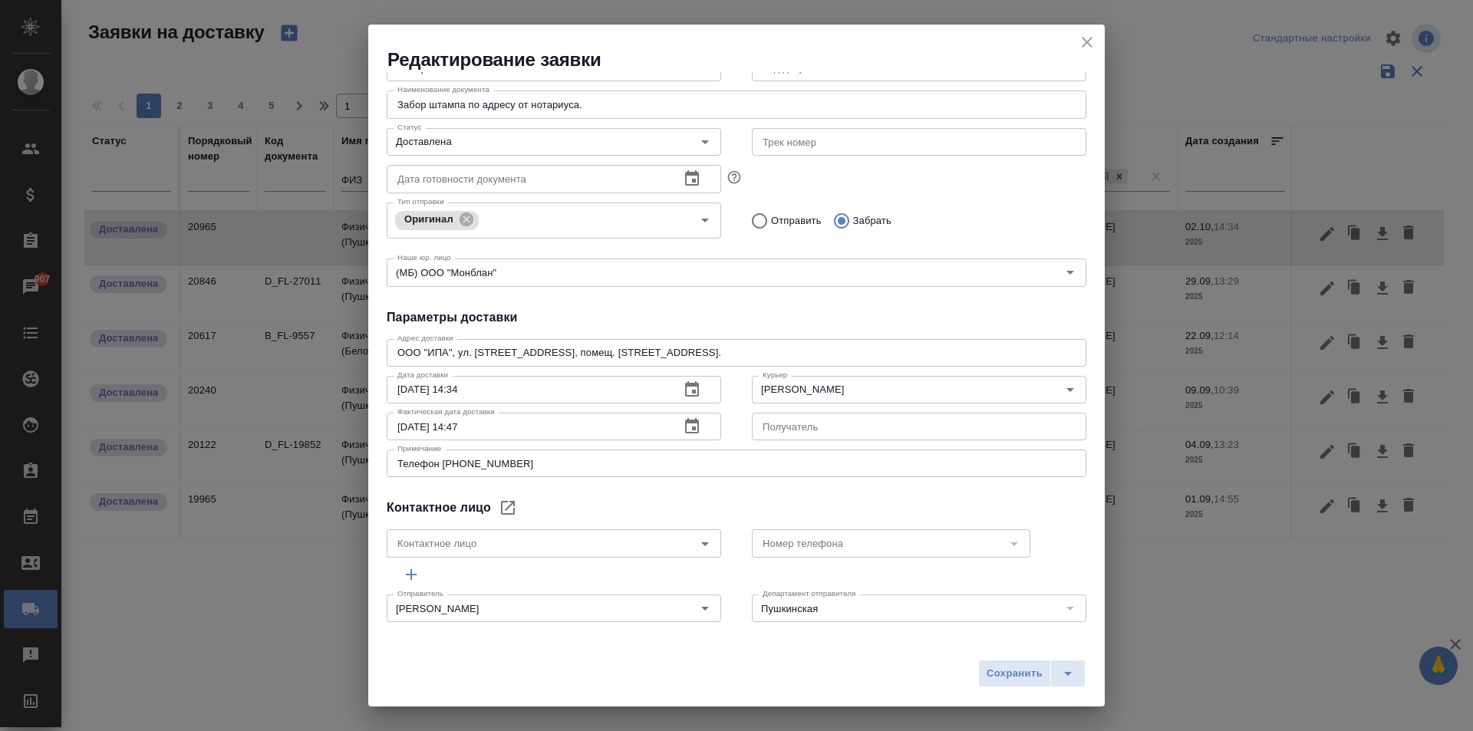
scroll to position [181, 0]
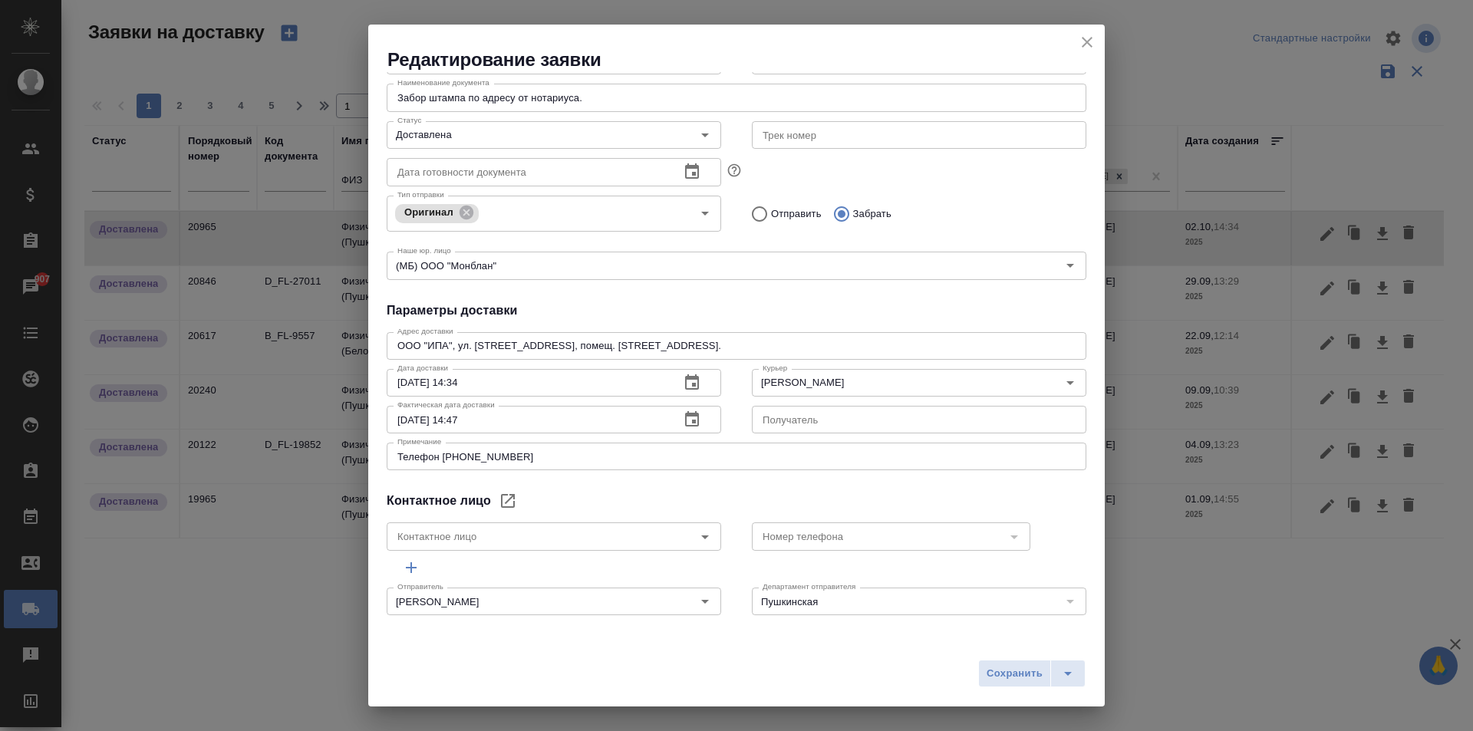
click at [1081, 43] on icon "close" at bounding box center [1087, 42] width 18 height 18
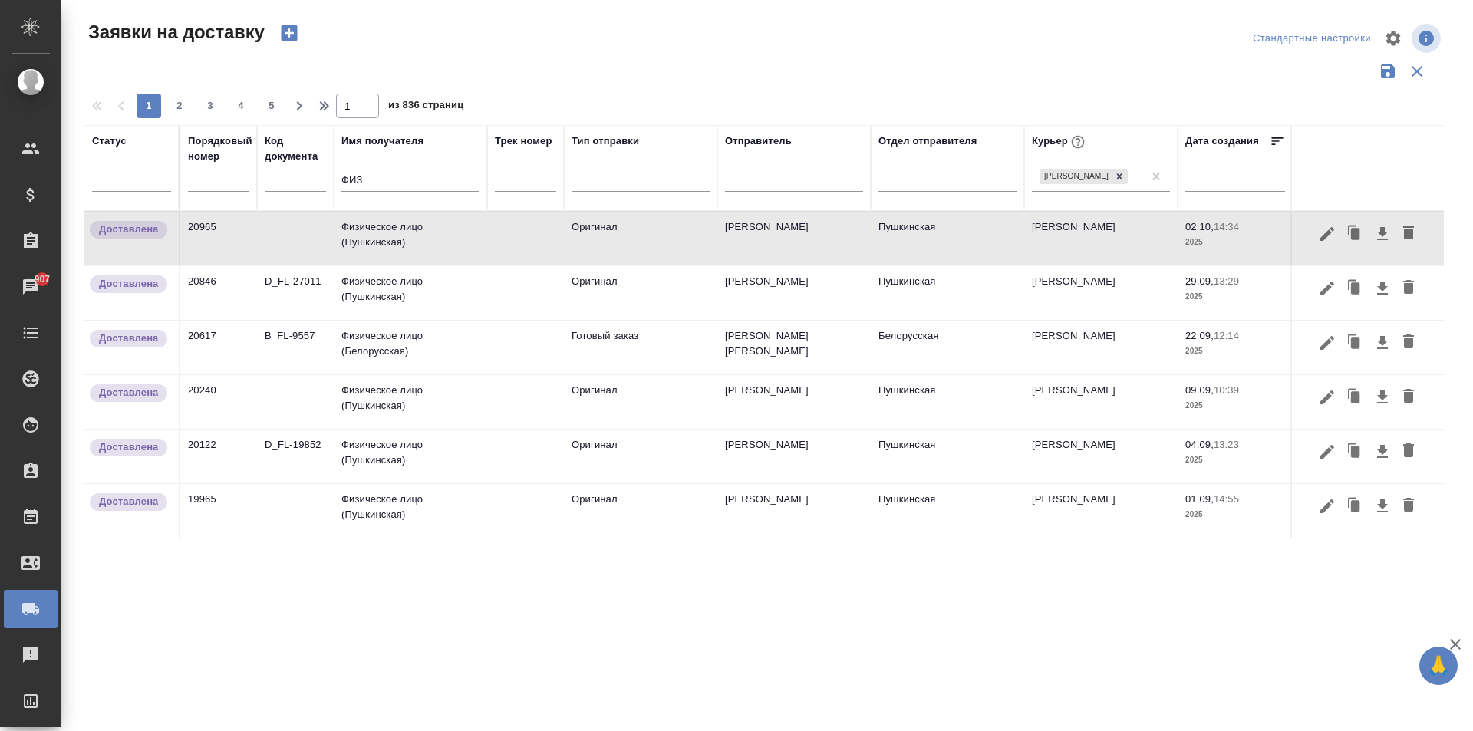
click at [203, 188] on input "text" at bounding box center [218, 180] width 61 height 21
paste input "20964"
type input "20964"
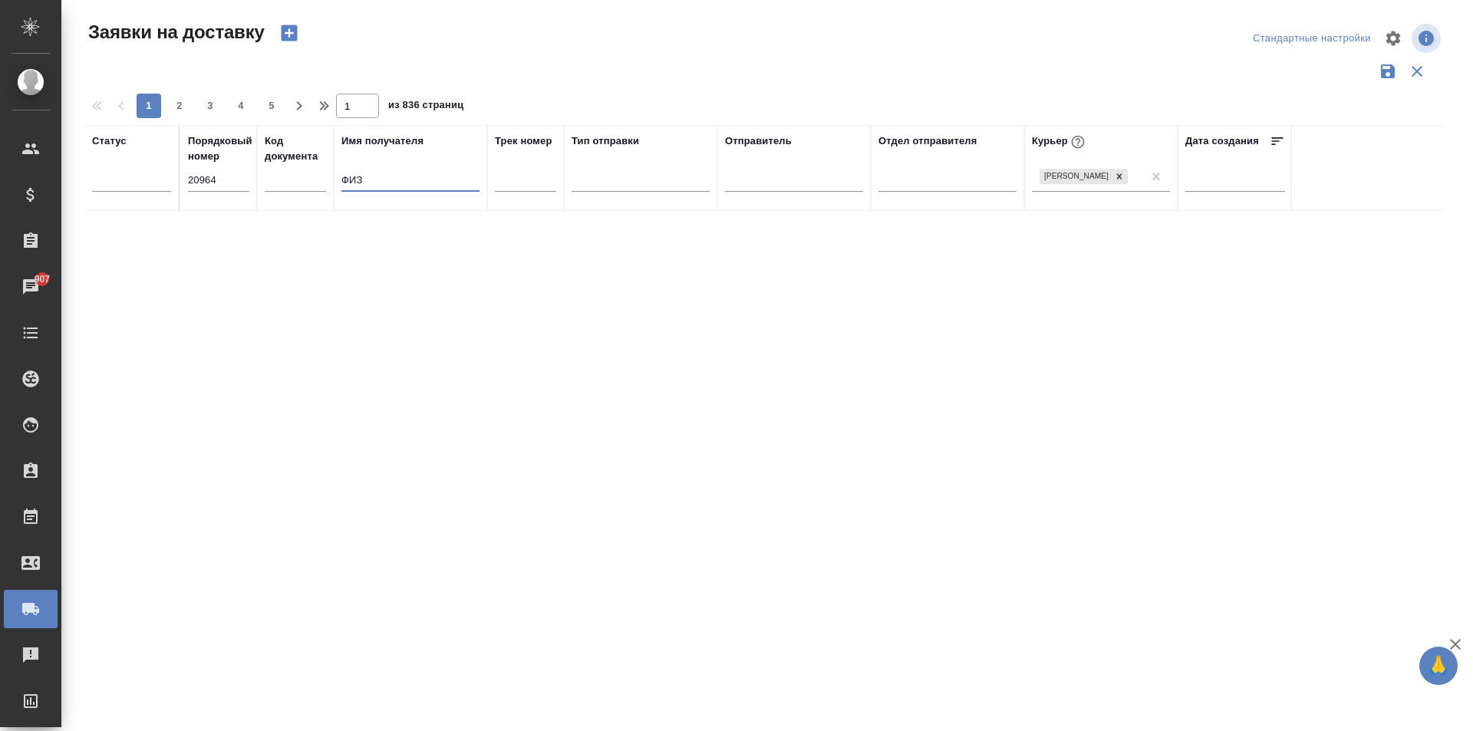
drag, startPoint x: 382, startPoint y: 176, endPoint x: 294, endPoint y: 174, distance: 88.3
click at [305, 176] on tr "Статус Порядковый номер 20964 Код документа Имя получателя ФИЗ Трек номер Тип о…" at bounding box center [880, 168] width 1592 height 86
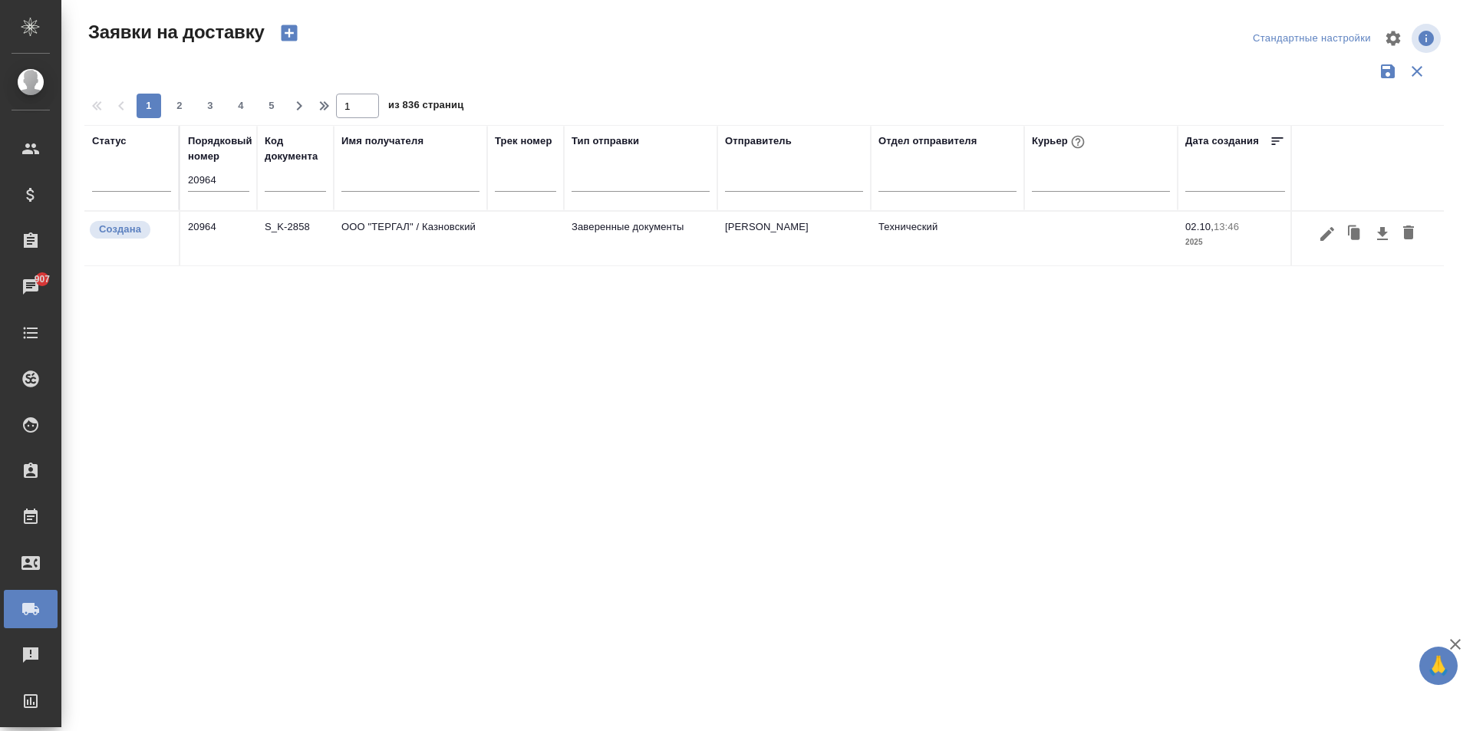
click at [374, 241] on td "ООО "ТЕРГАЛ" / Казновский" at bounding box center [410, 239] width 153 height 54
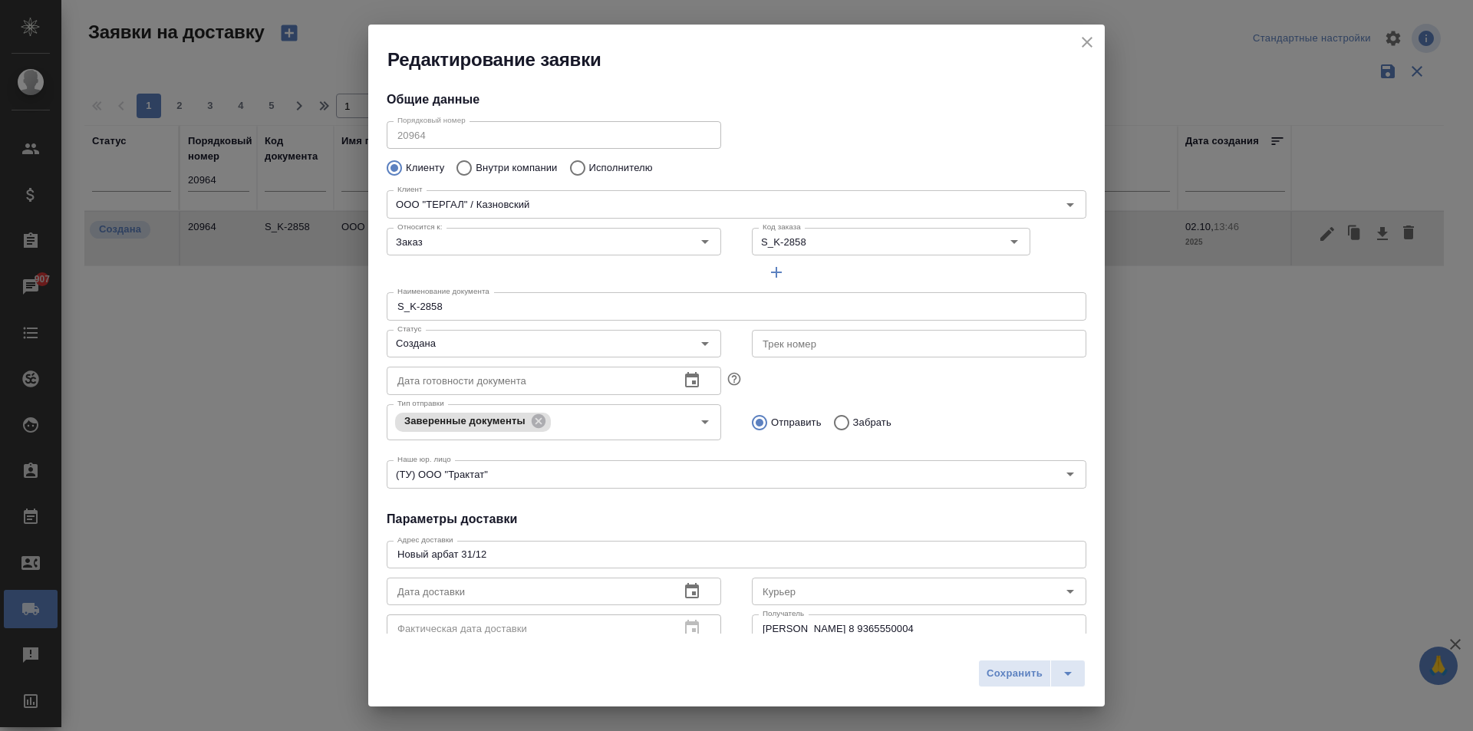
type input "[PERSON_NAME]"
type input "8 9365550004"
type input "[PERSON_NAME]"
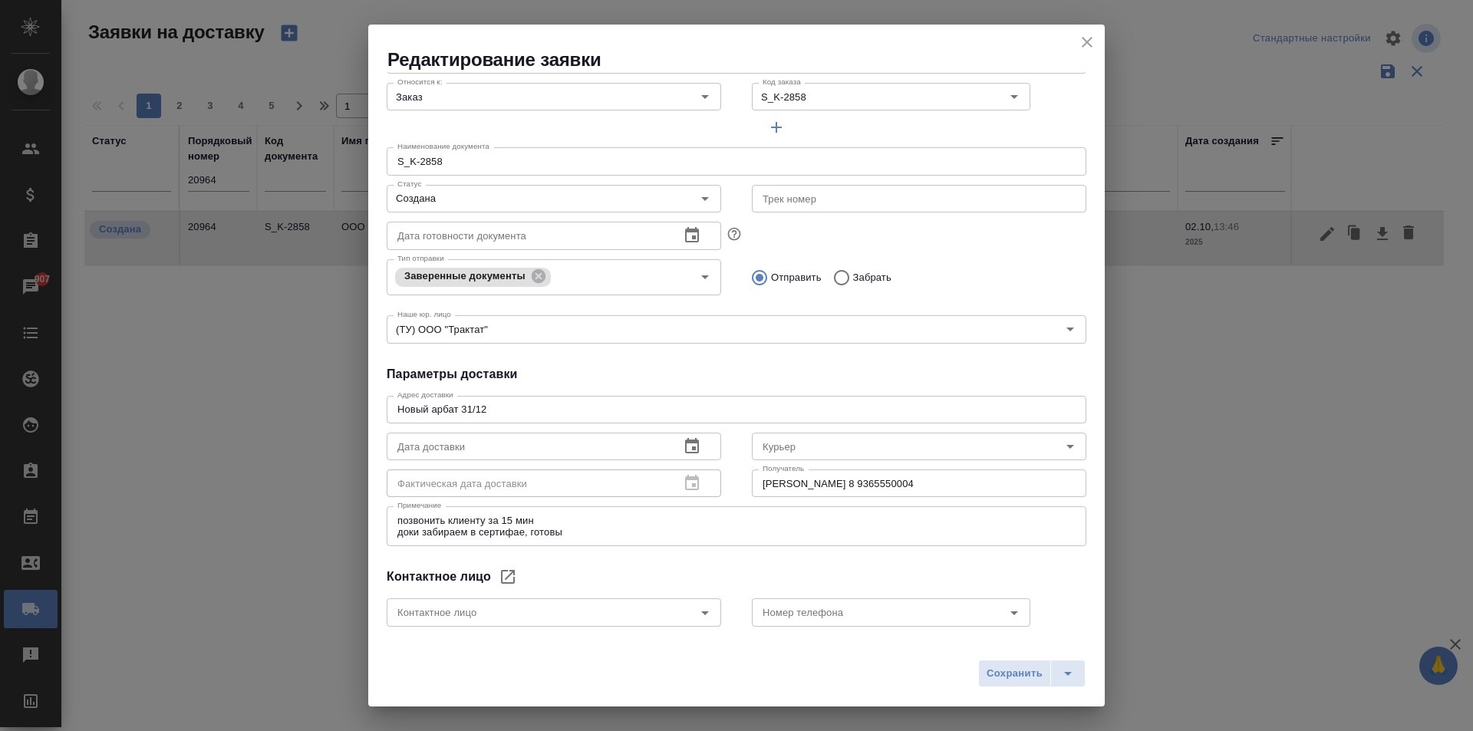
scroll to position [221, 0]
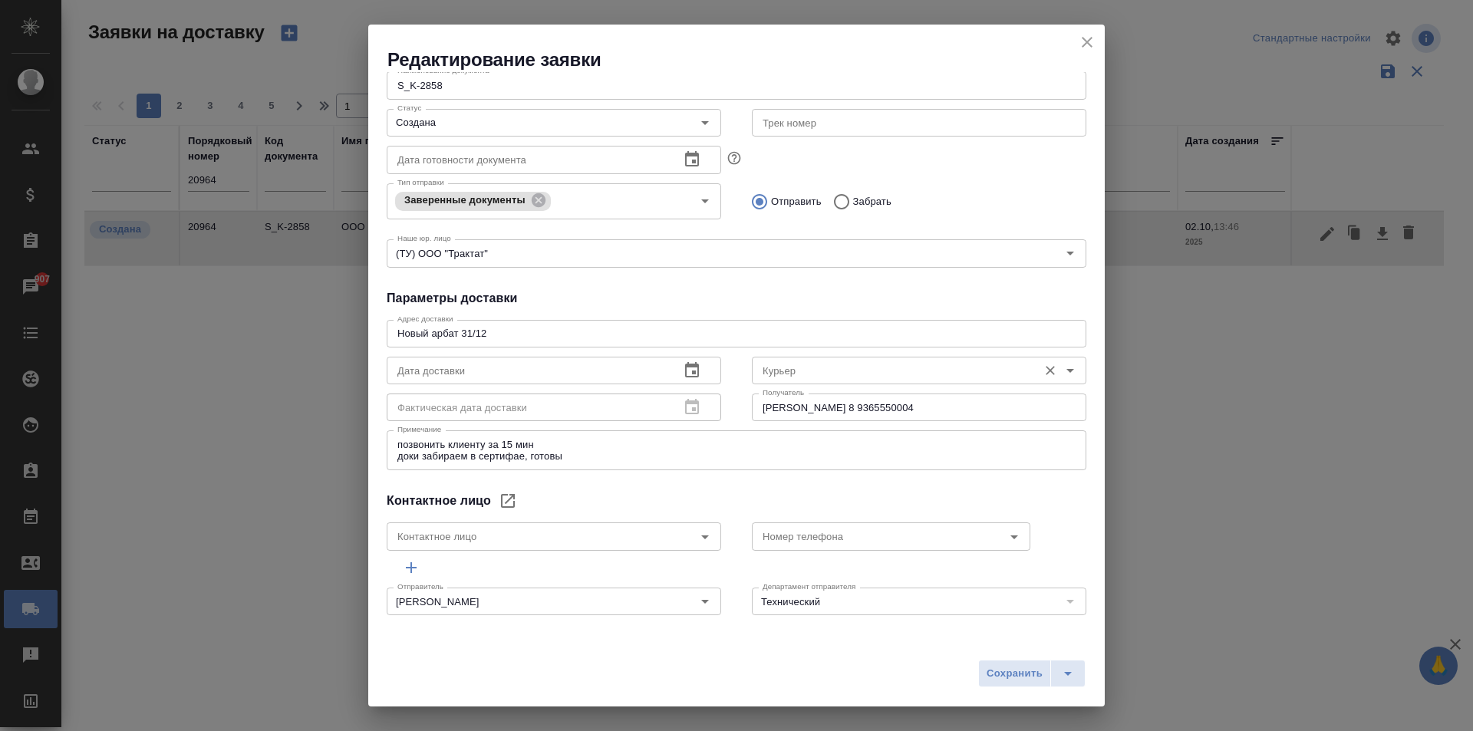
click at [838, 357] on div "Курьер" at bounding box center [919, 371] width 335 height 28
drag, startPoint x: 838, startPoint y: 356, endPoint x: 802, endPoint y: 398, distance: 55.5
click at [836, 368] on div "Курьер" at bounding box center [919, 371] width 335 height 28
click at [799, 364] on input "Курьер" at bounding box center [894, 370] width 274 height 18
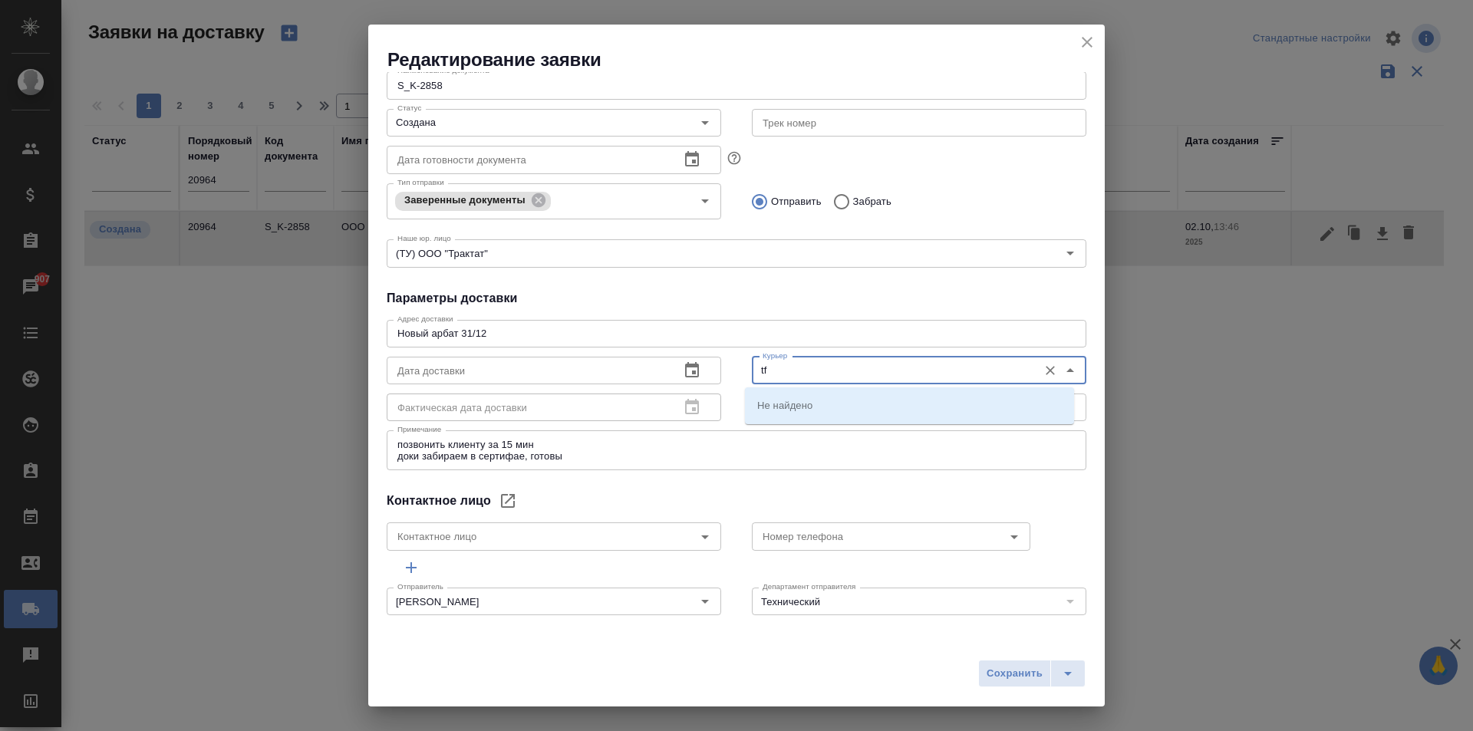
type input "t"
click at [842, 431] on li "[PERSON_NAME]" at bounding box center [909, 433] width 329 height 28
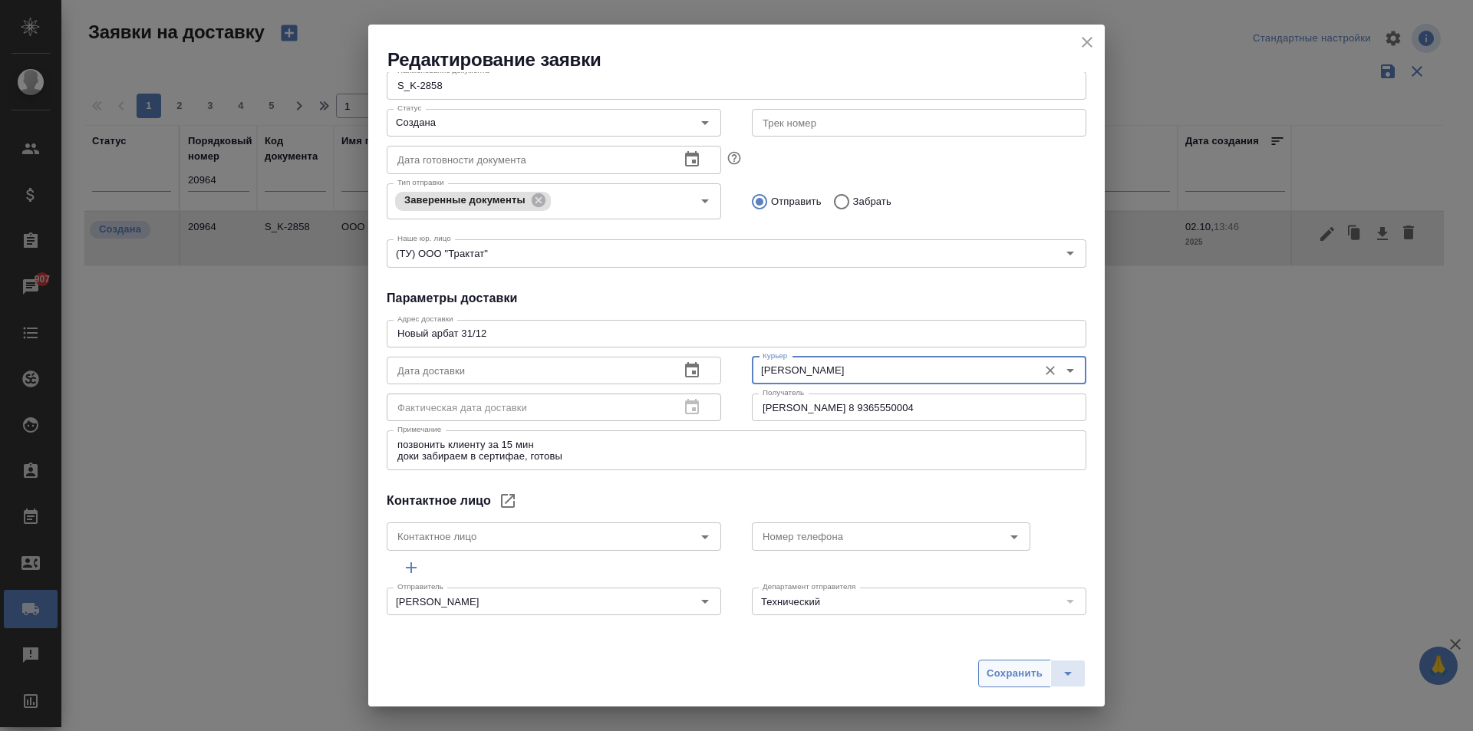
type input "[PERSON_NAME]"
click at [1001, 673] on span "Сохранить" at bounding box center [1015, 674] width 56 height 18
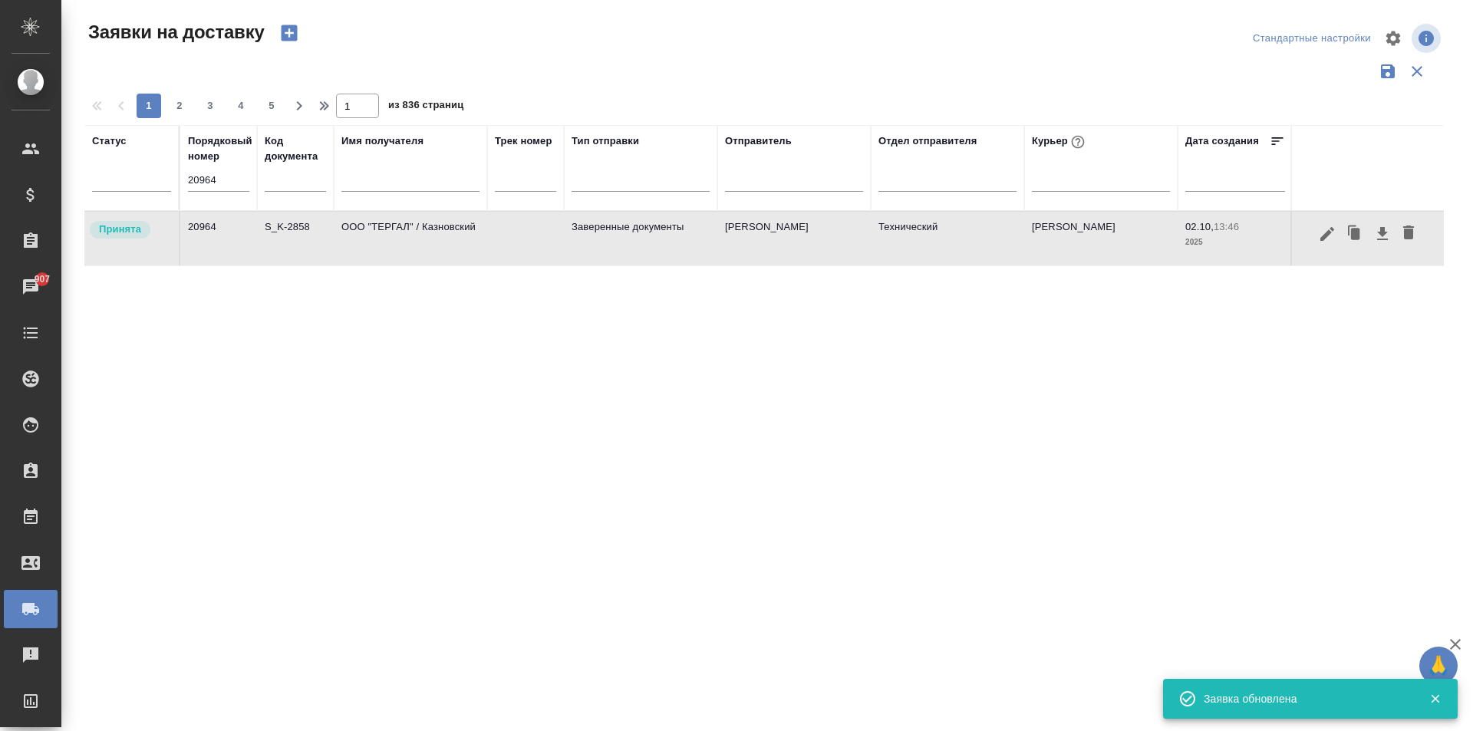
click at [428, 245] on td "ООО "ТЕРГАЛ" / Казновский" at bounding box center [410, 239] width 153 height 54
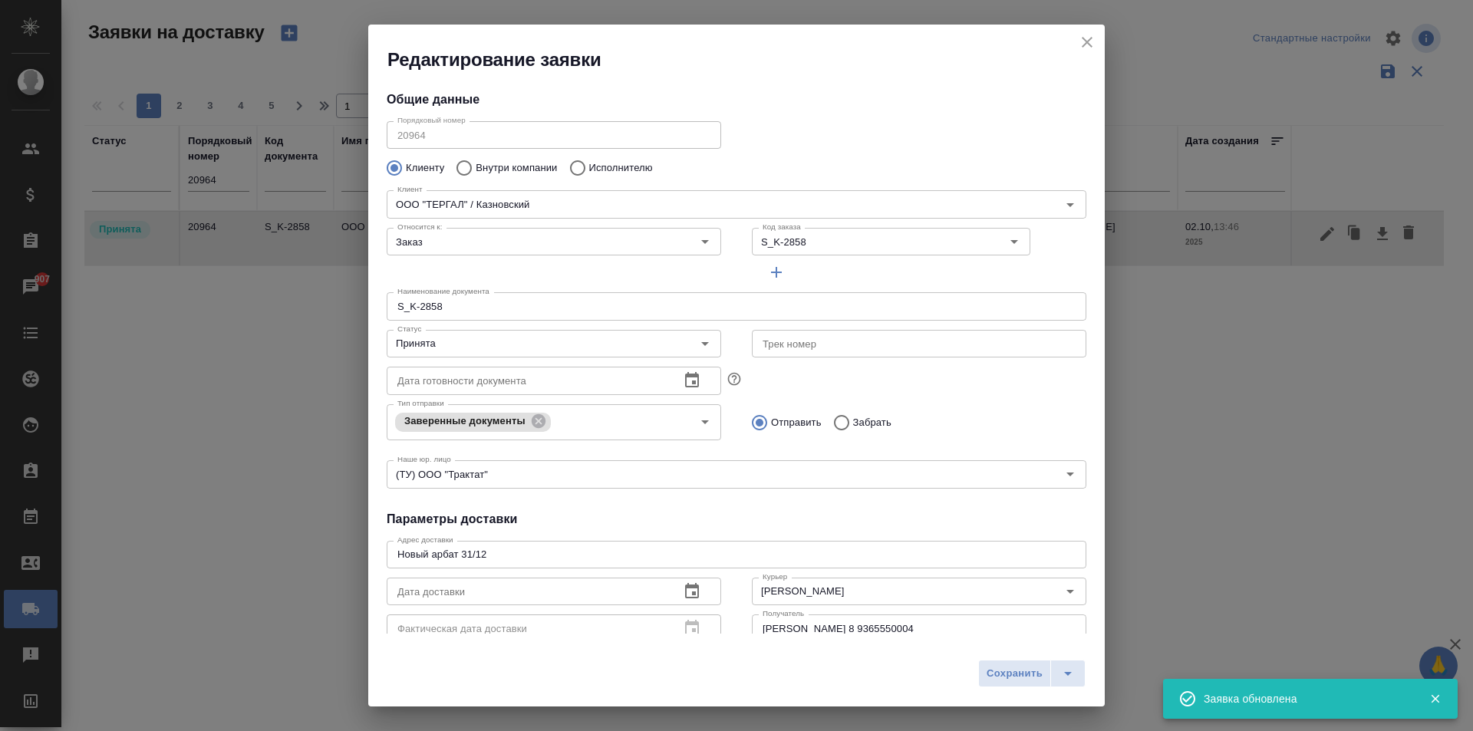
type input "[PERSON_NAME]"
type input "8 9365550004"
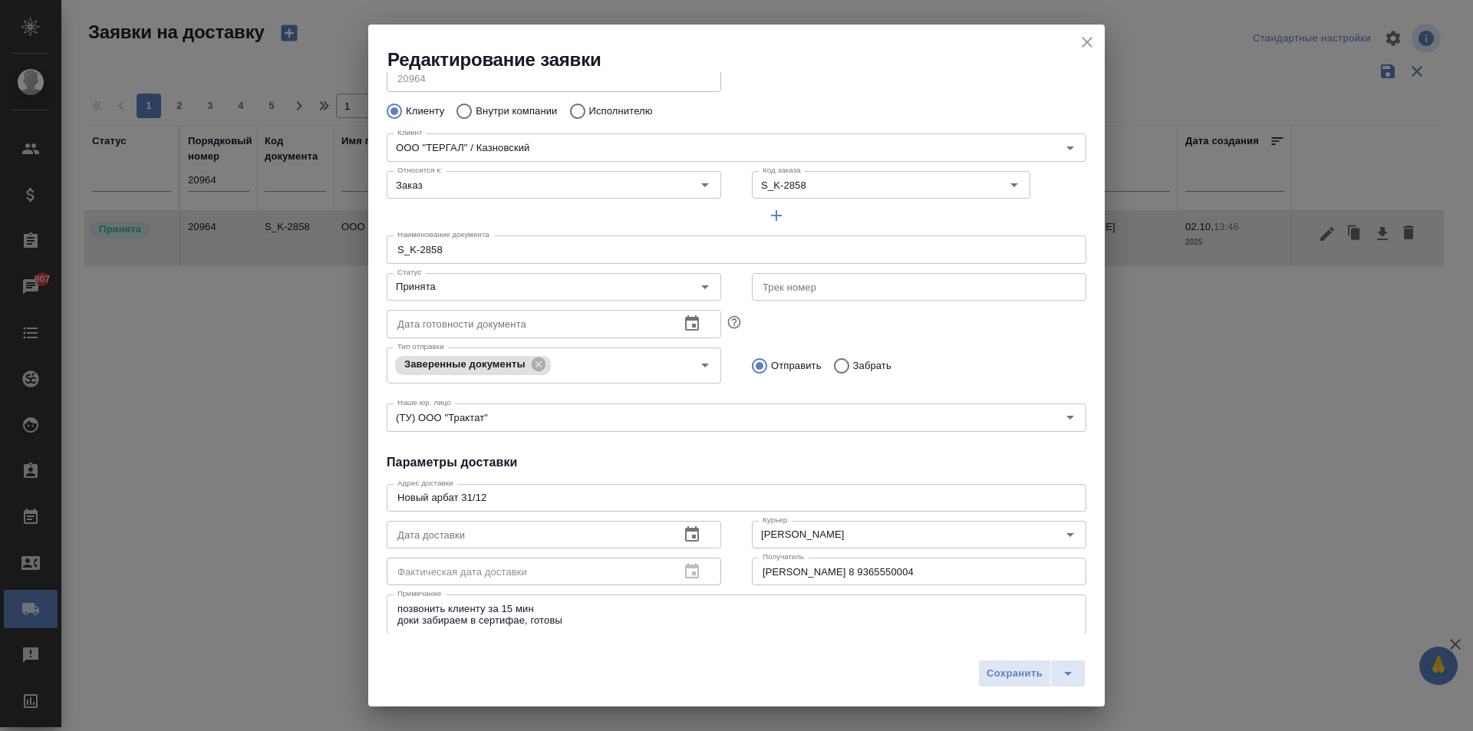
scroll to position [0, 0]
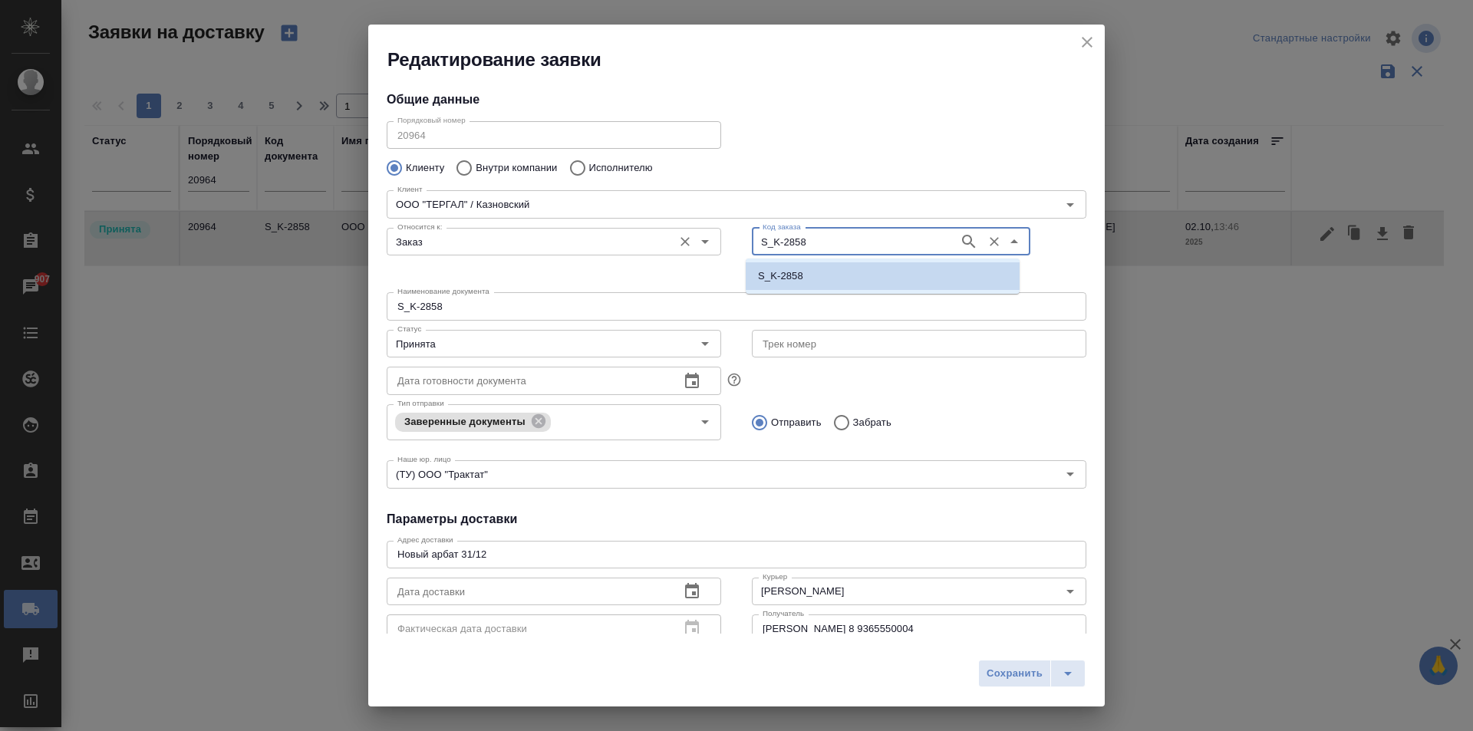
click at [705, 237] on div "Относится к: Заказ Относится к: Код заказа S_K-2858 Код заказа" at bounding box center [736, 253] width 730 height 95
click at [1084, 34] on icon "close" at bounding box center [1087, 42] width 18 height 18
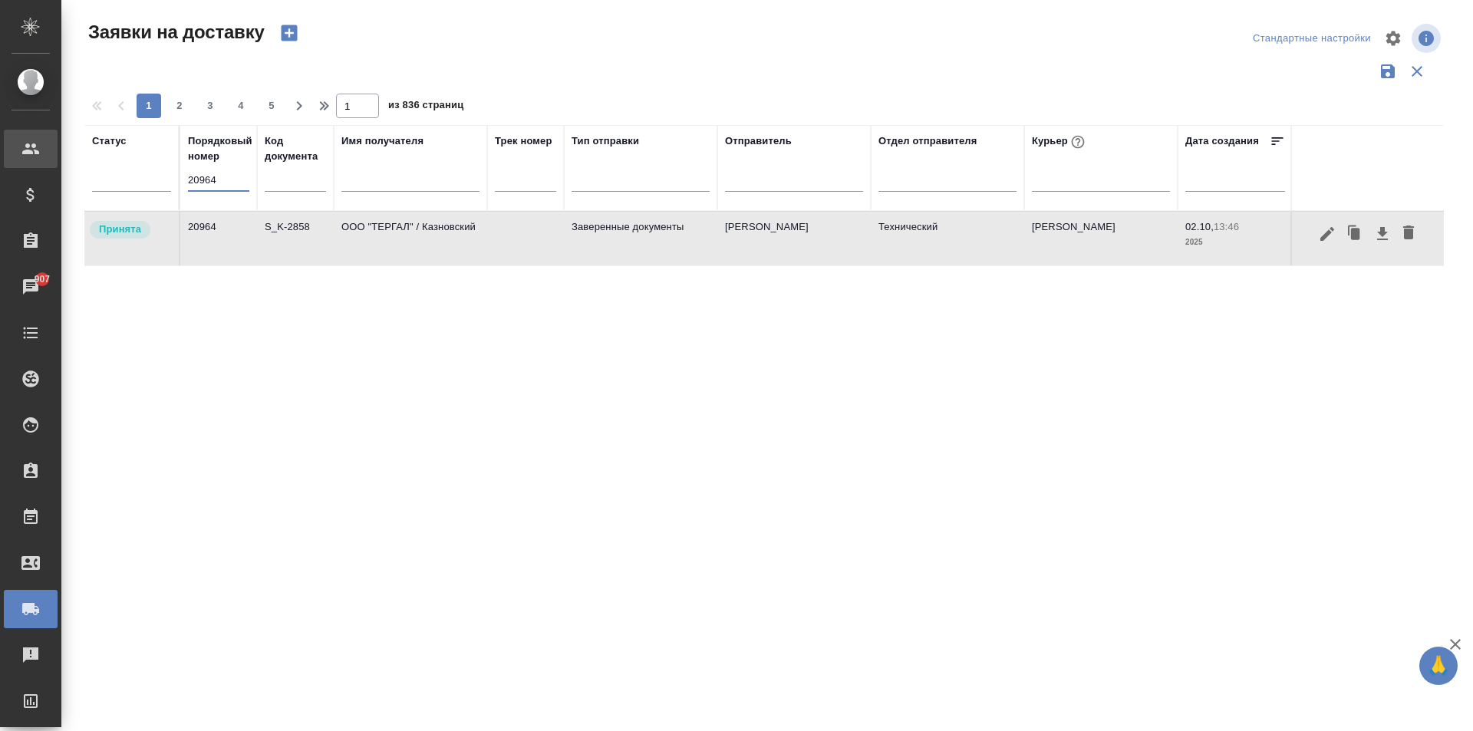
drag, startPoint x: 233, startPoint y: 176, endPoint x: 36, endPoint y: 156, distance: 198.2
click at [53, 160] on div ".cls-1 fill:#fff; AWATERA [PERSON_NAME] Спецификации Заказы 907 Чаты Todo Проек…" at bounding box center [736, 365] width 1473 height 731
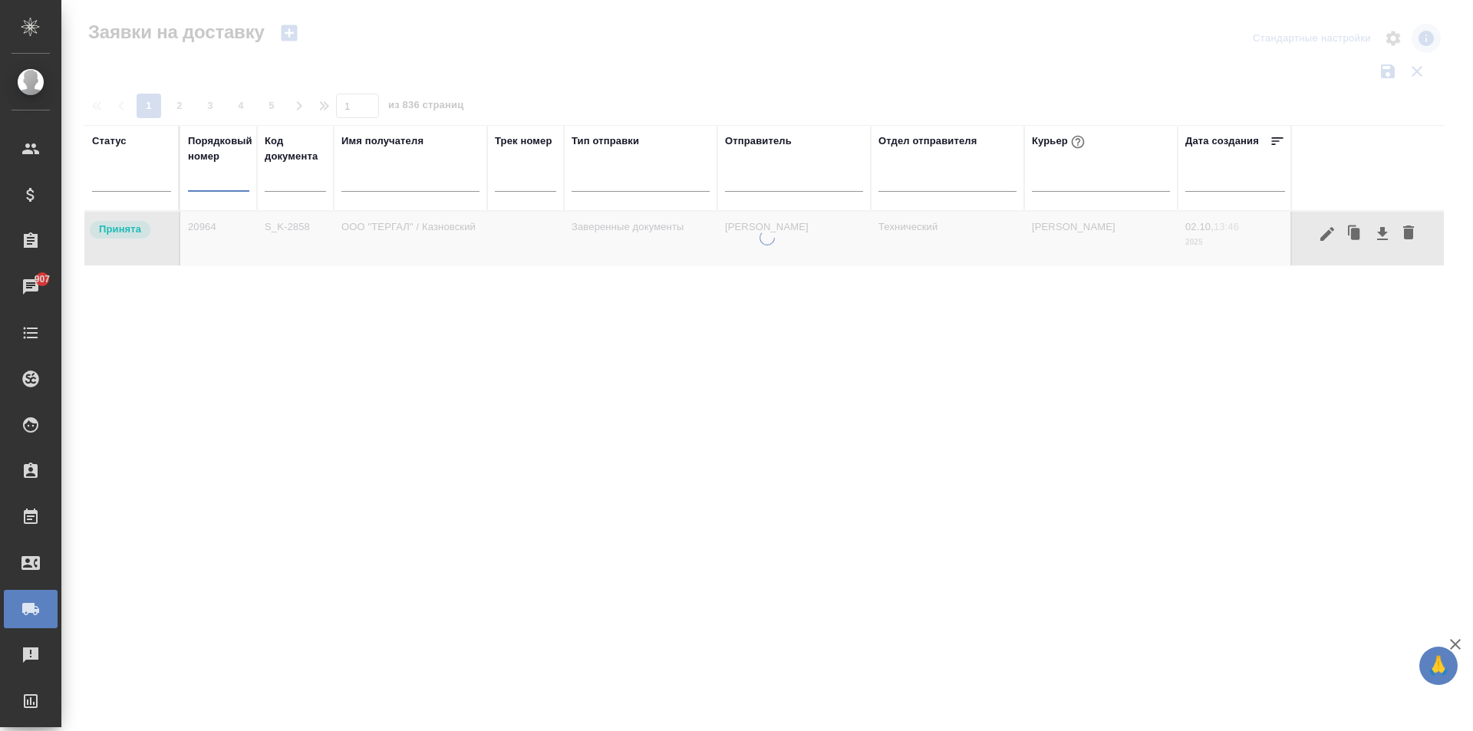
click at [428, 182] on input "text" at bounding box center [410, 181] width 138 height 19
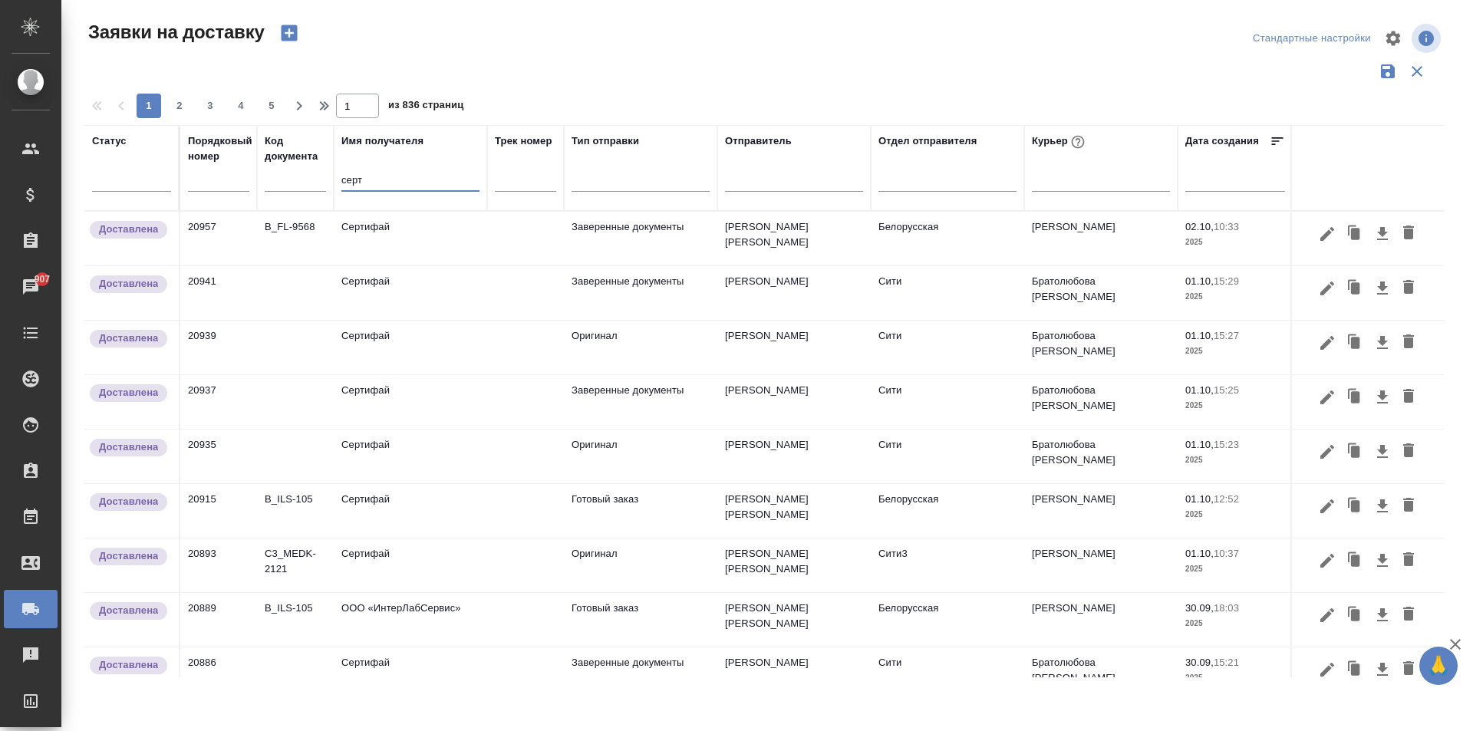
type input "серт"
click at [393, 223] on td "Сертифай" at bounding box center [410, 239] width 153 height 54
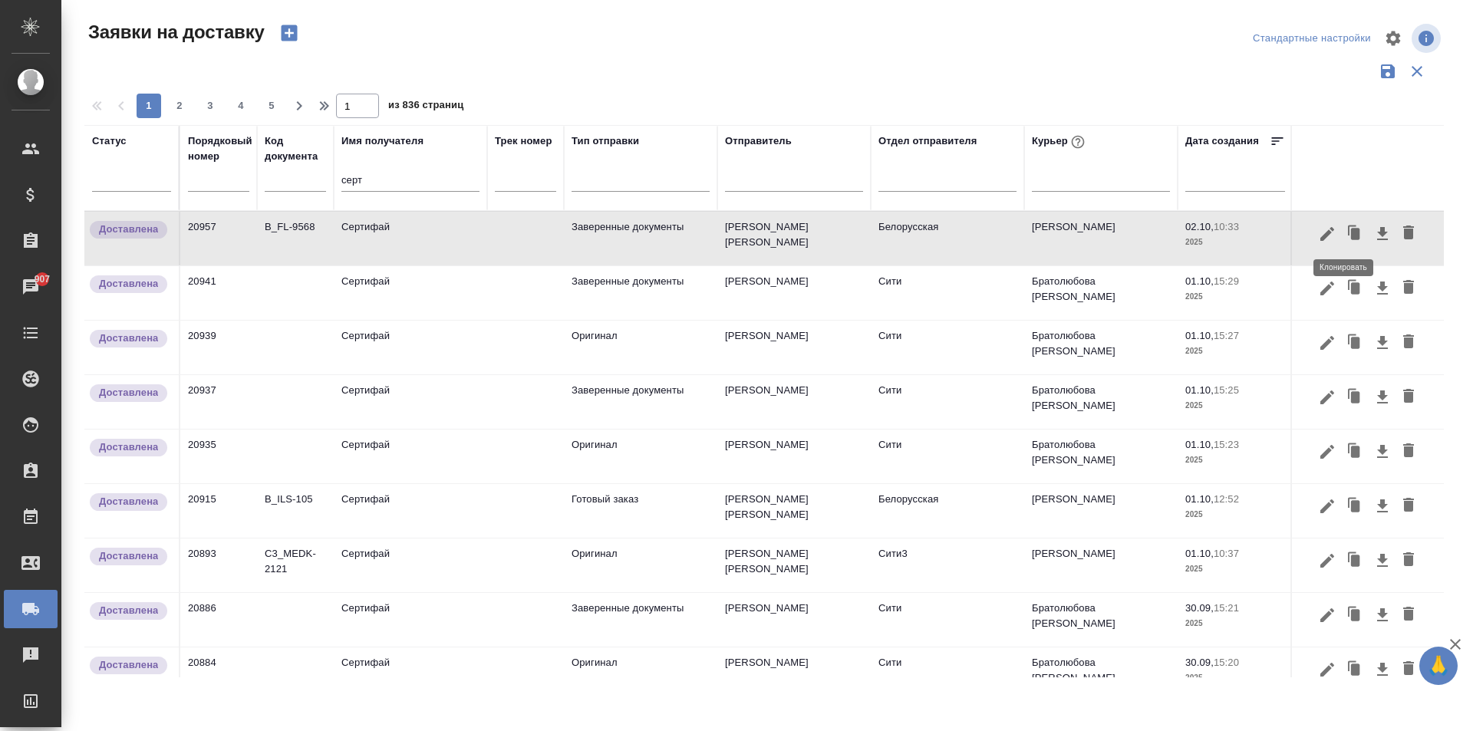
click at [1351, 234] on icon "button" at bounding box center [1355, 234] width 9 height 12
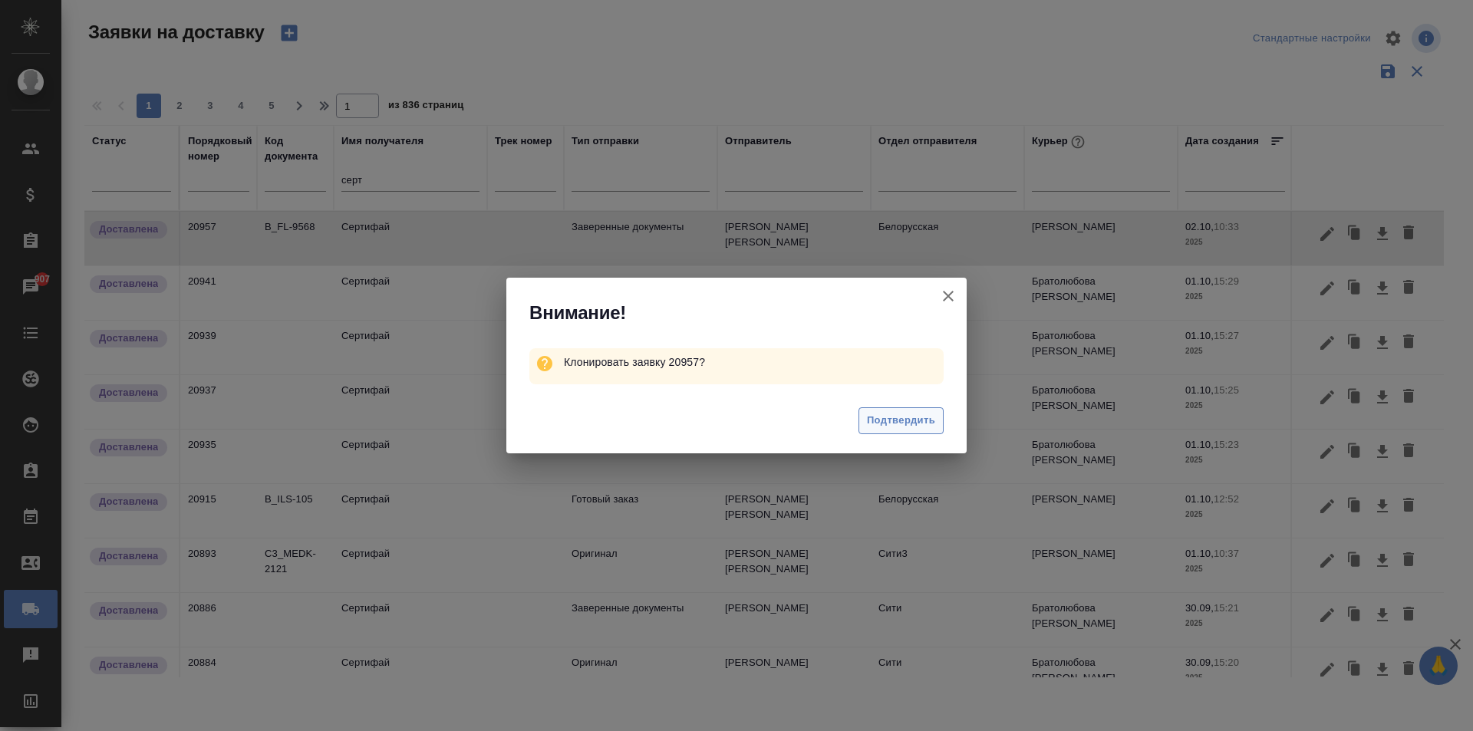
click at [905, 420] on span "Подтвердить" at bounding box center [901, 421] width 68 height 18
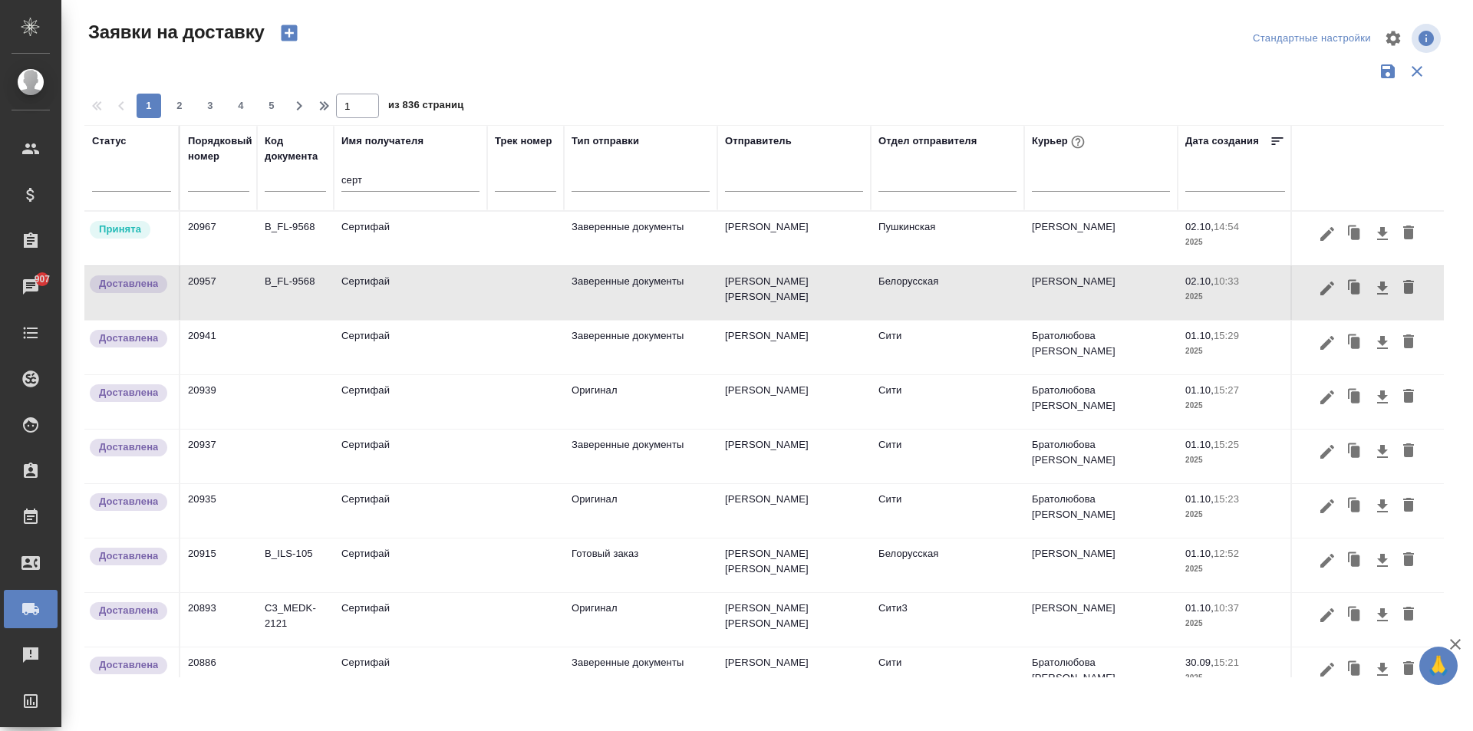
click at [388, 230] on td "Сертифай" at bounding box center [410, 239] width 153 height 54
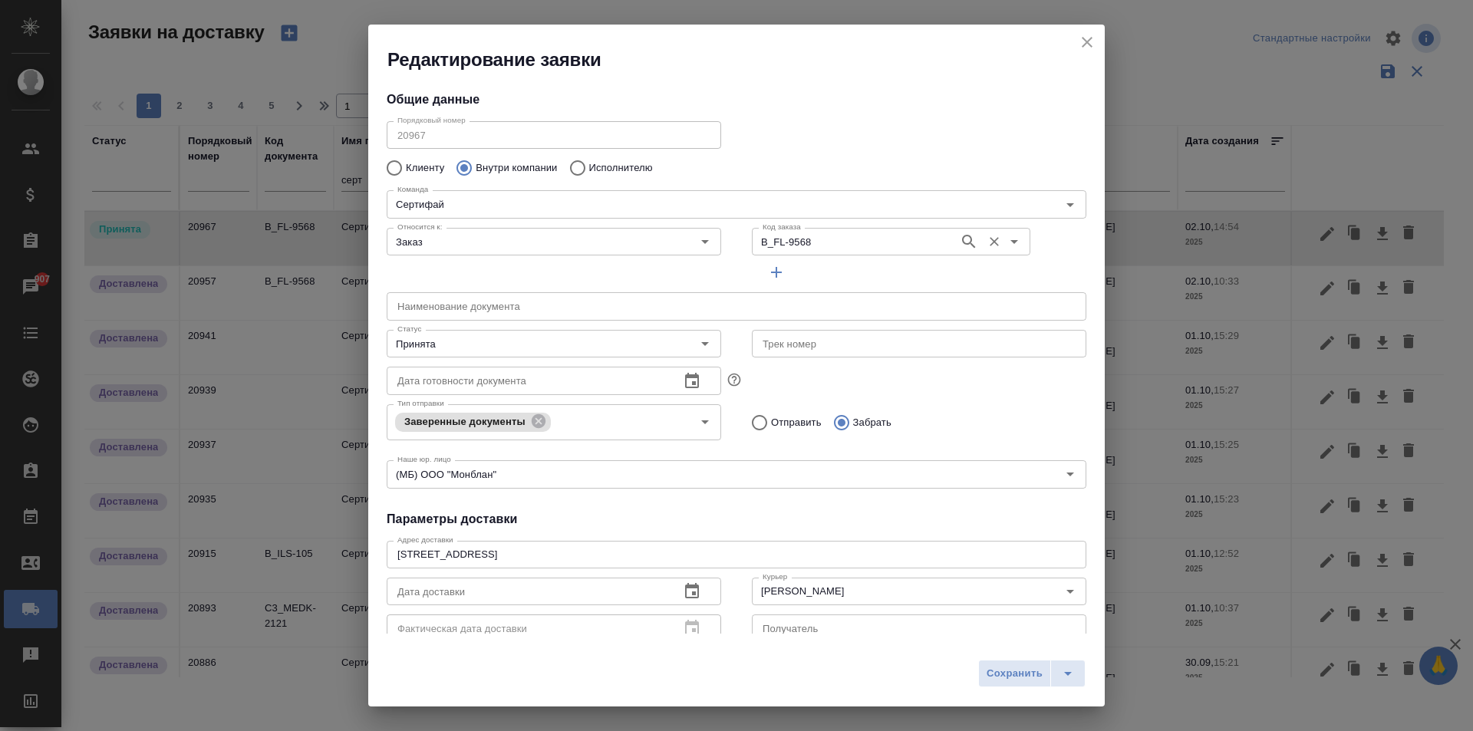
click at [829, 246] on input "B_FL-9568" at bounding box center [854, 241] width 195 height 18
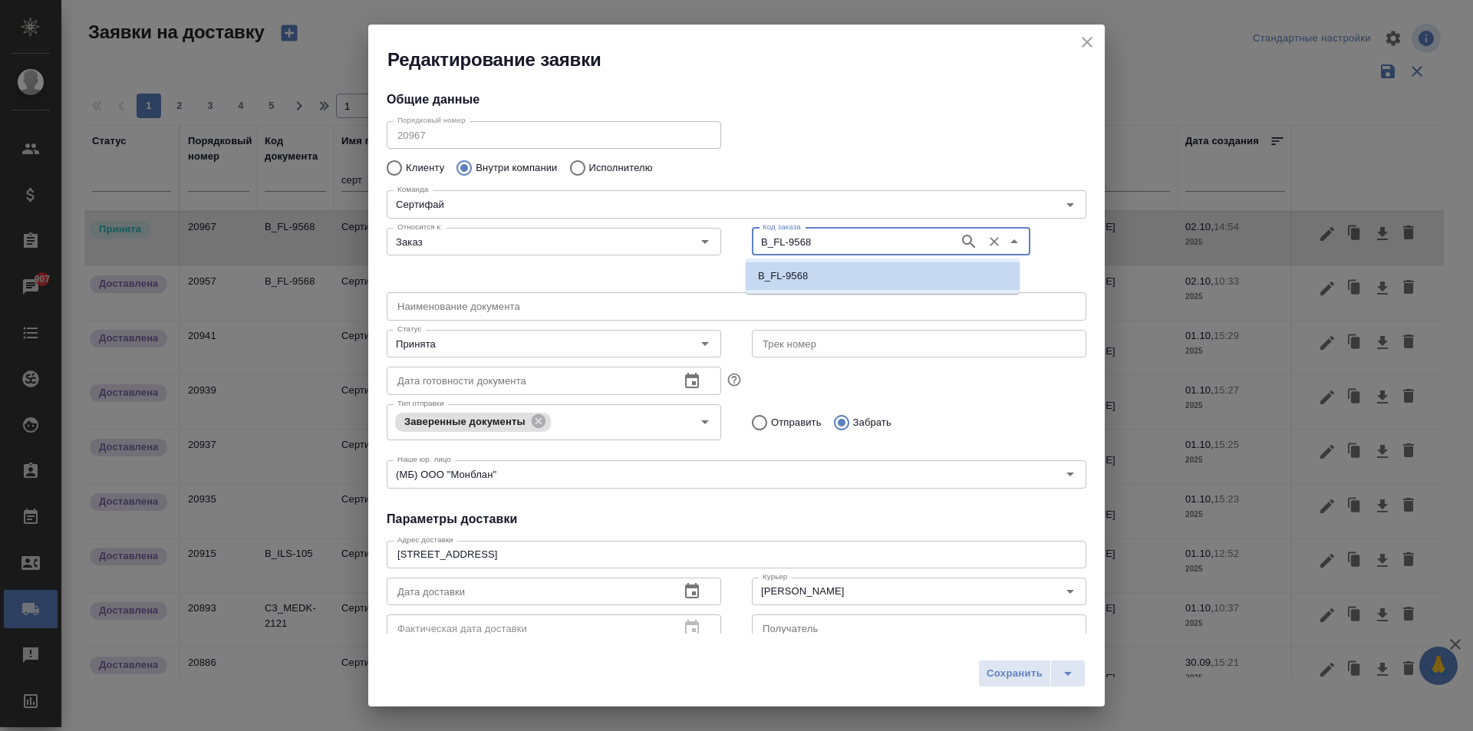
paste input "S_K-285"
type input "S_K-2858"
click at [819, 282] on li "S_K-2858" at bounding box center [883, 276] width 274 height 28
type input "S_K-2858"
type input "(ТУ) ООО "Трактат""
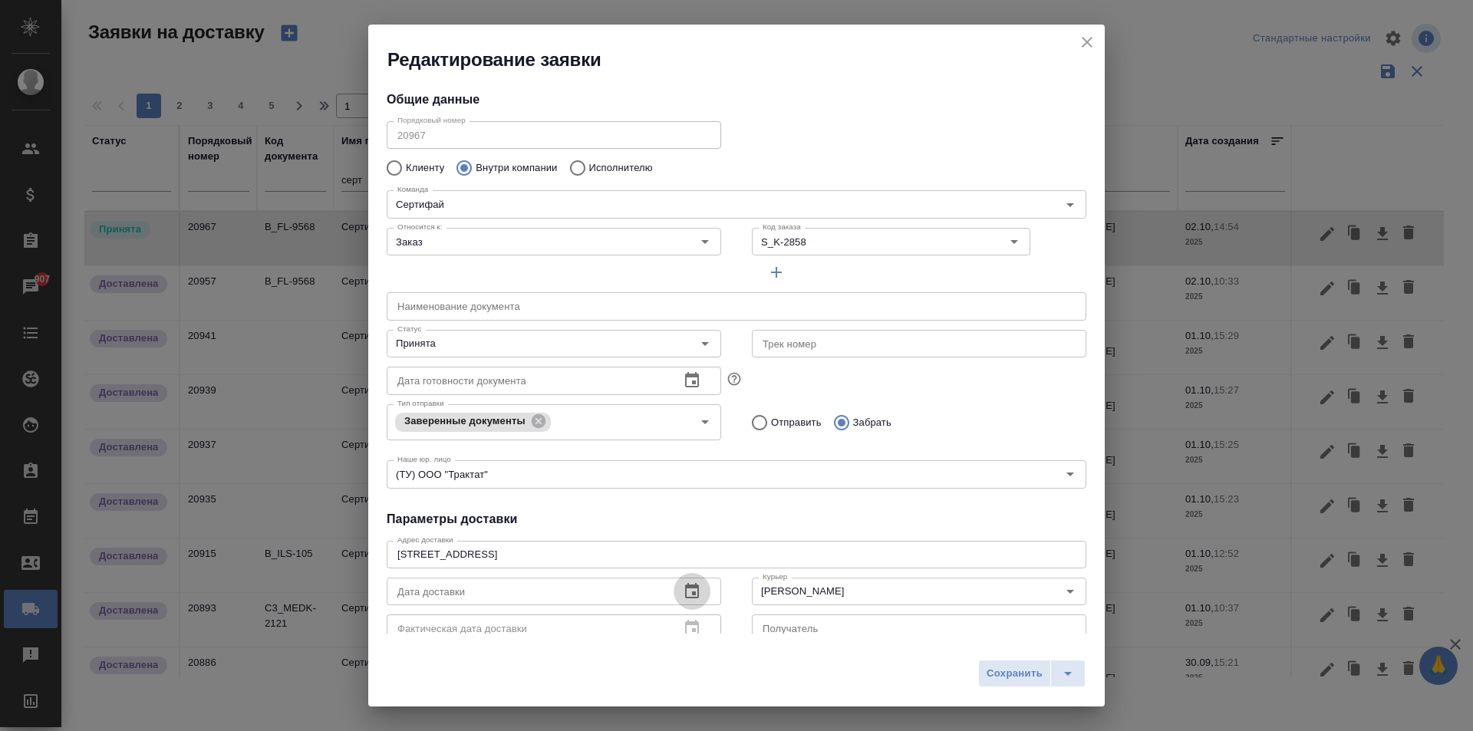
click at [693, 592] on icon "button" at bounding box center [692, 590] width 14 height 15
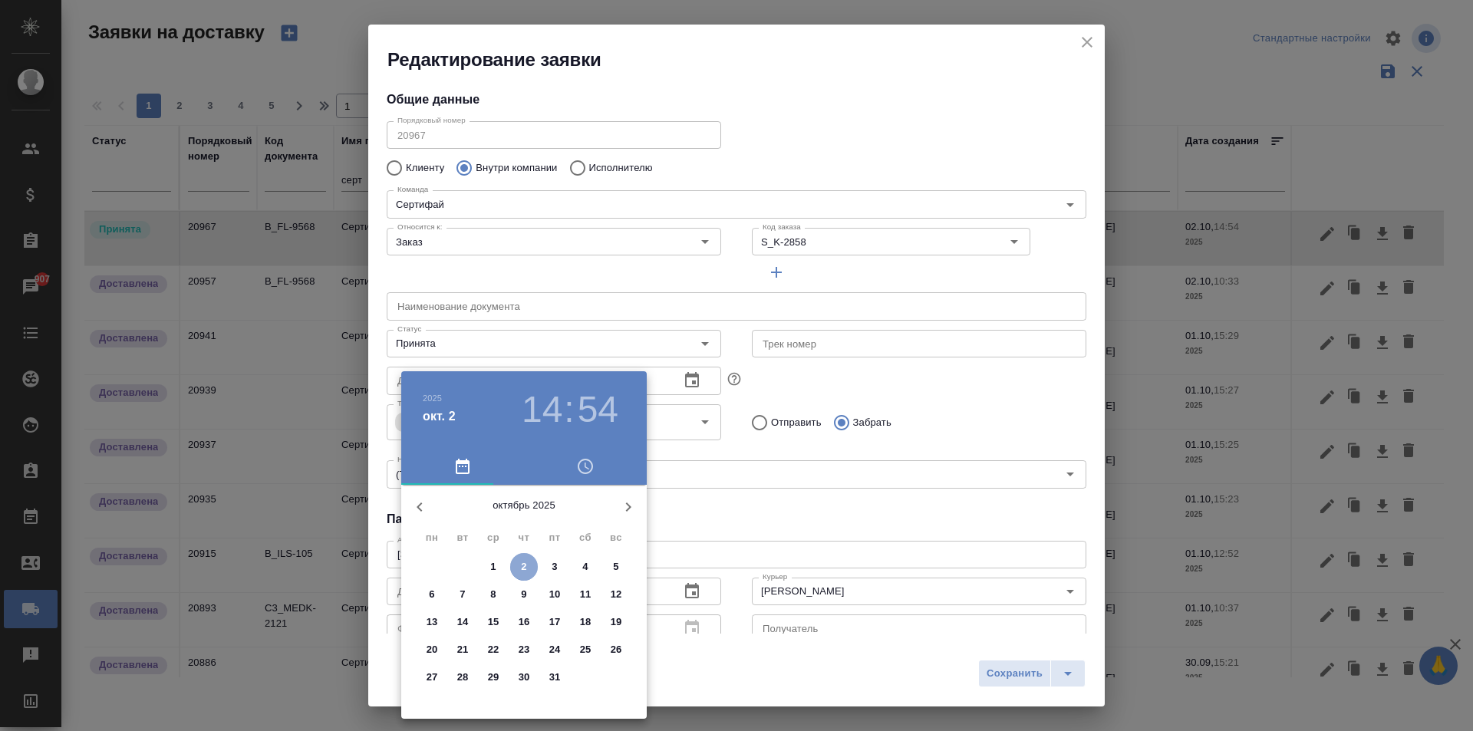
click at [521, 560] on p "2" at bounding box center [523, 566] width 5 height 15
type input "[DATE] 14:54"
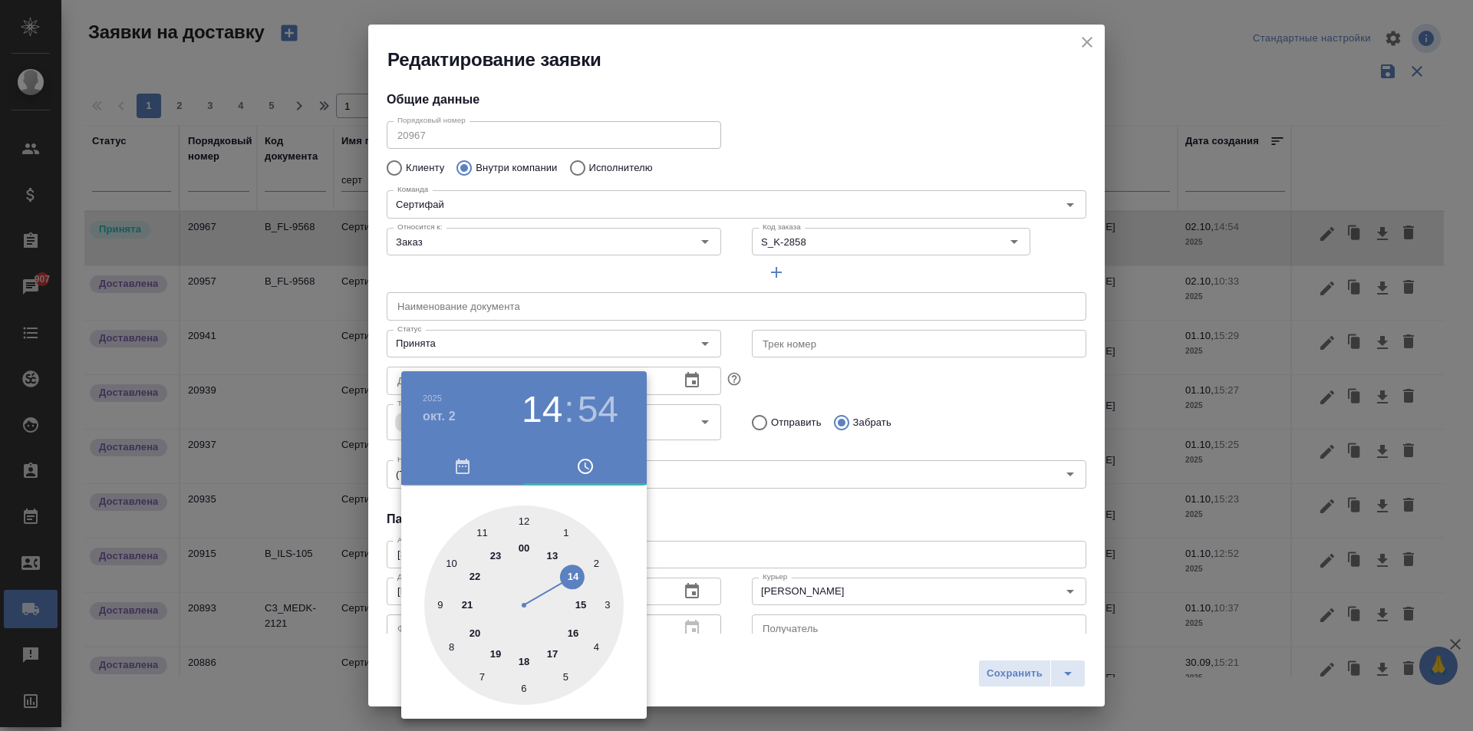
click at [792, 539] on div at bounding box center [736, 365] width 1473 height 731
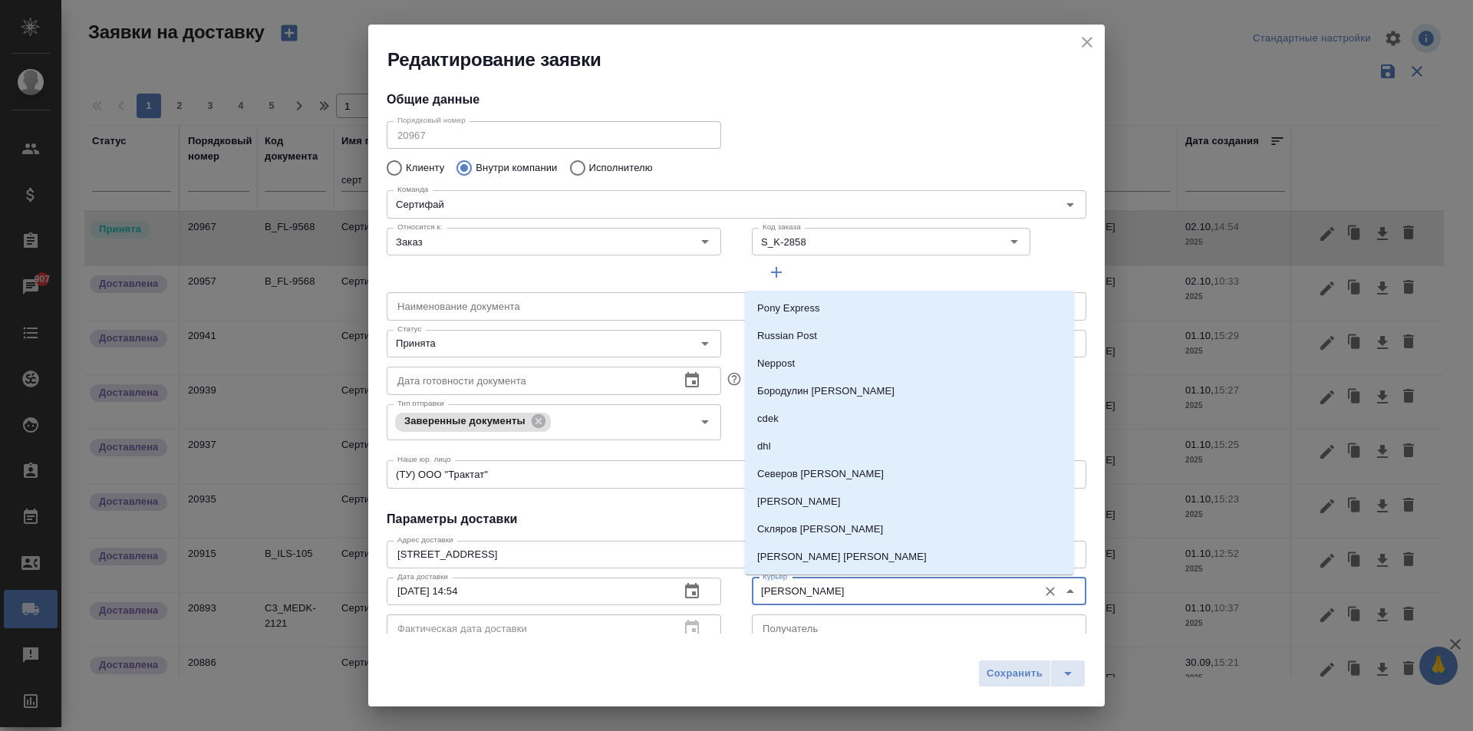
click at [807, 589] on input "[PERSON_NAME]" at bounding box center [894, 591] width 274 height 18
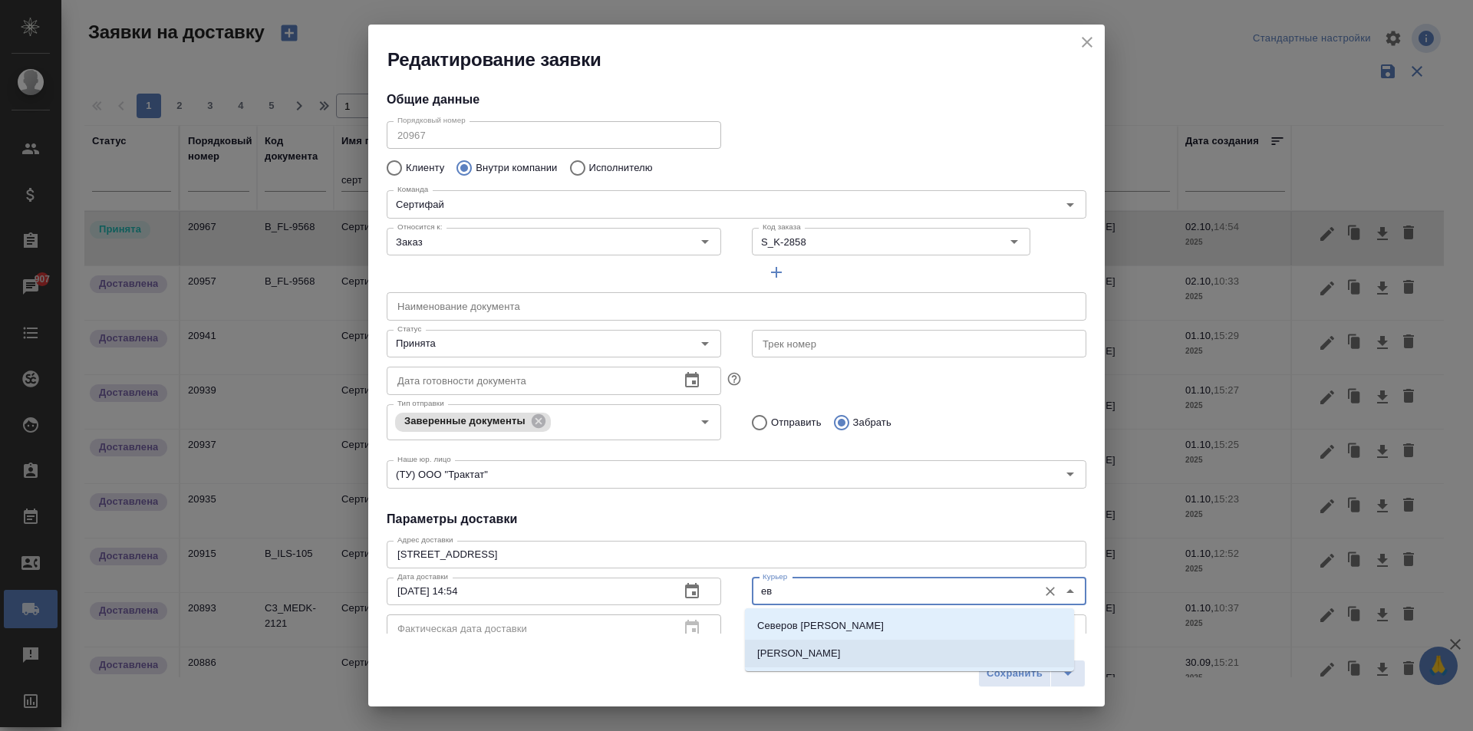
click at [826, 654] on p "[PERSON_NAME]" at bounding box center [799, 653] width 84 height 15
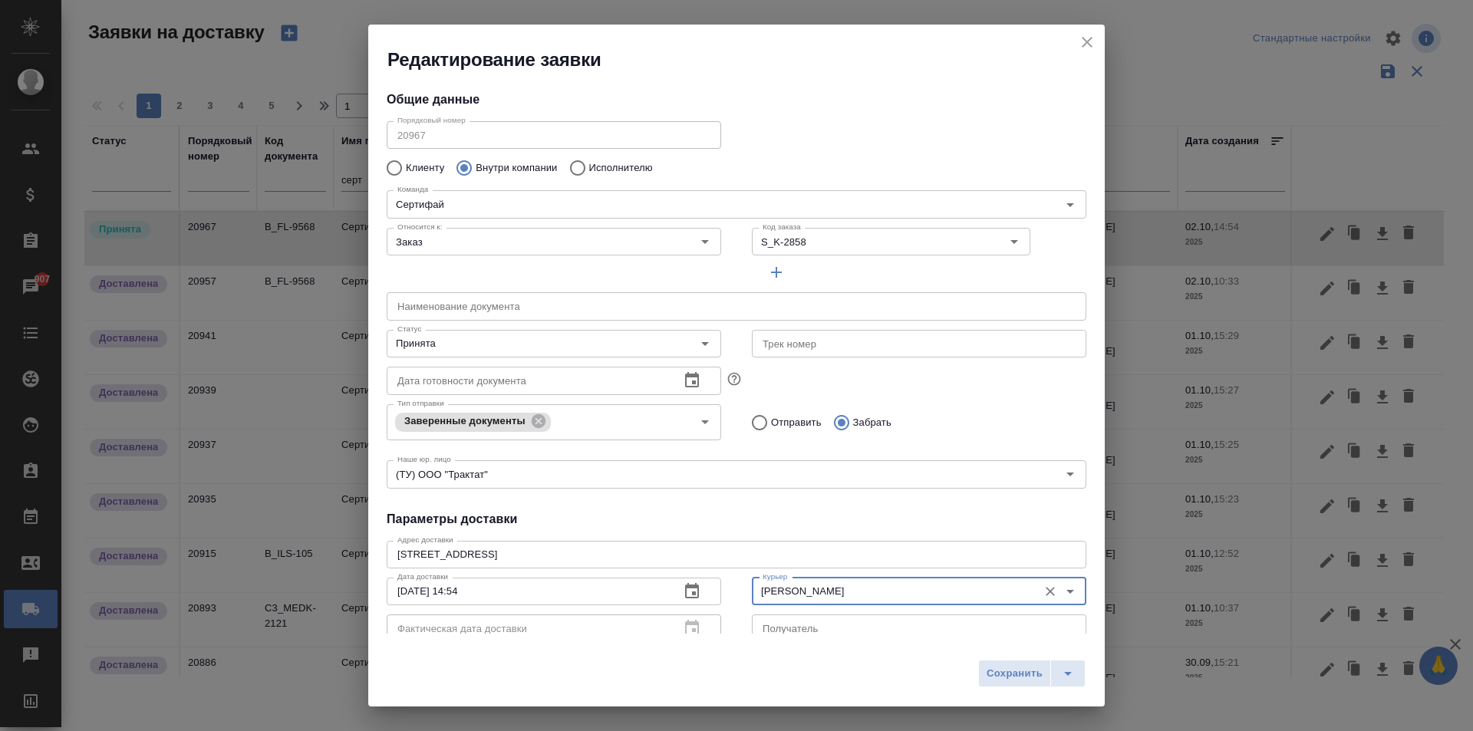
scroll to position [77, 0]
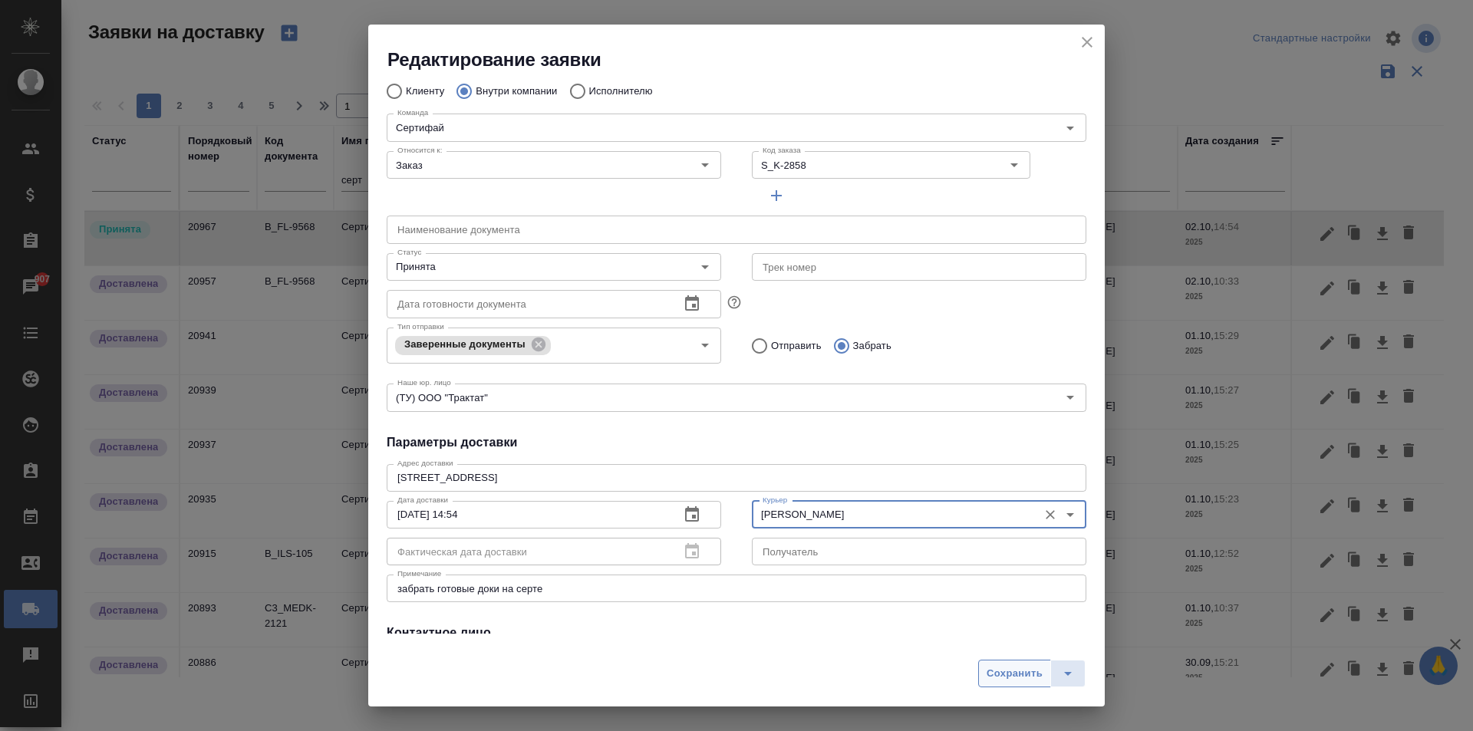
type input "[PERSON_NAME]"
click at [1008, 673] on span "Сохранить" at bounding box center [1015, 674] width 56 height 18
